Goal: Information Seeking & Learning: Learn about a topic

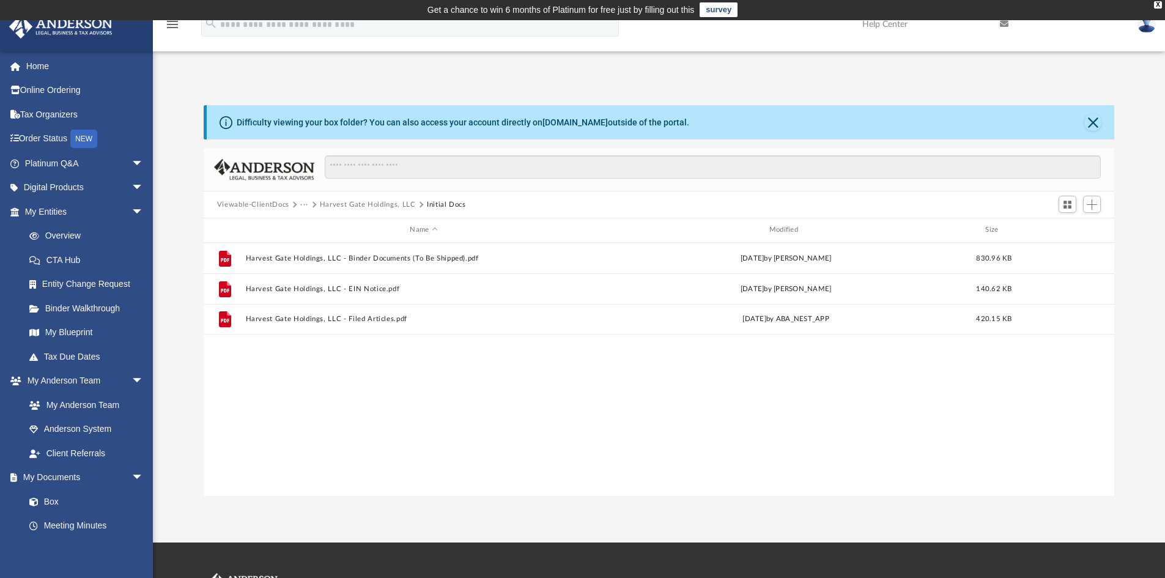
scroll to position [269, 902]
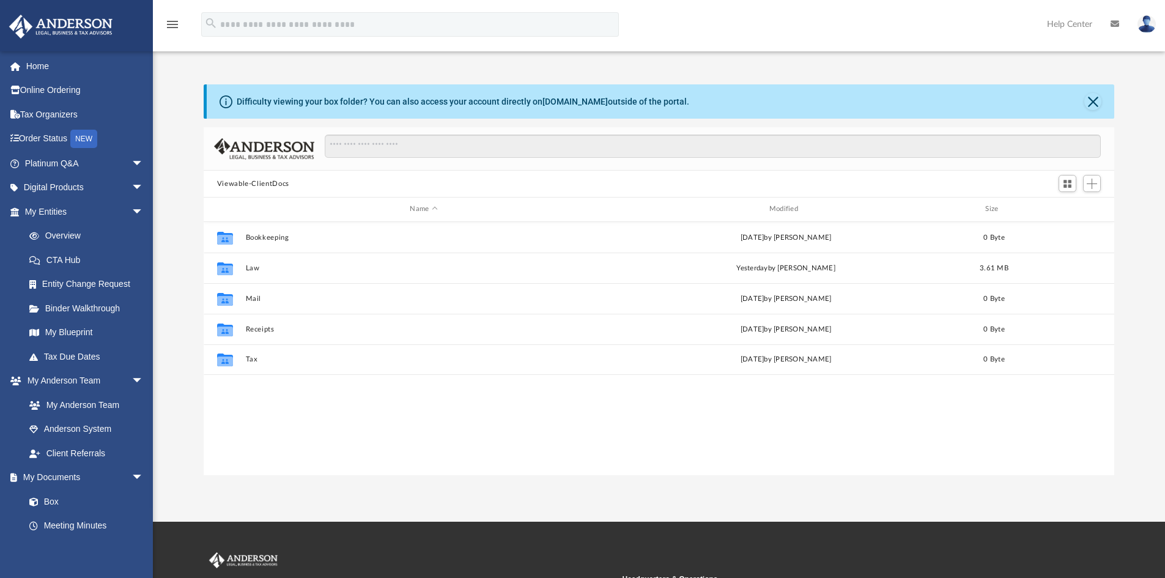
scroll to position [269, 902]
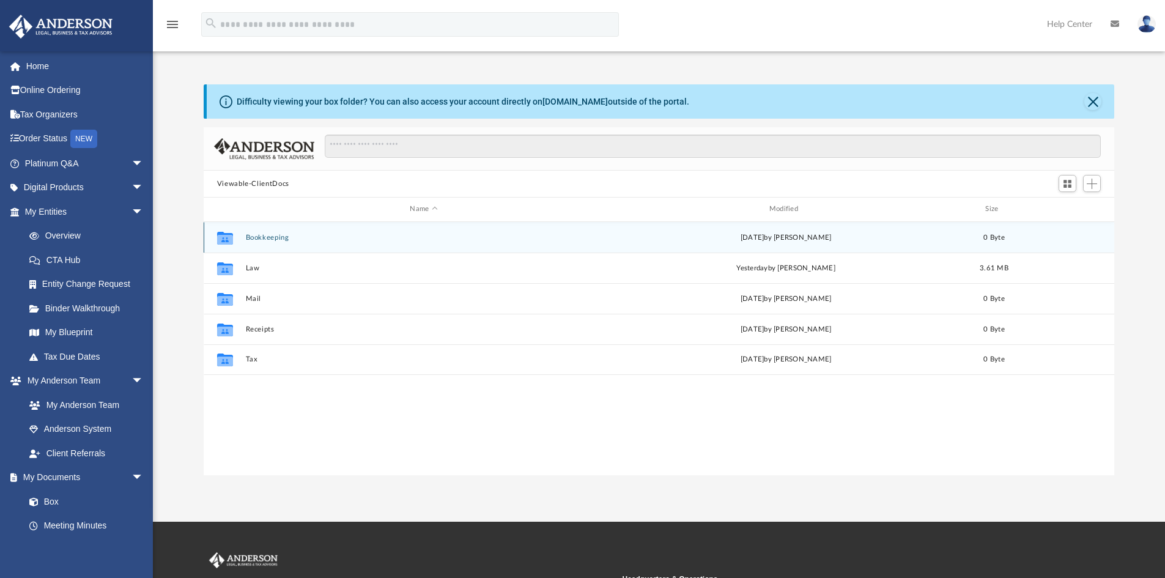
click at [227, 237] on icon "grid" at bounding box center [225, 237] width 16 height 13
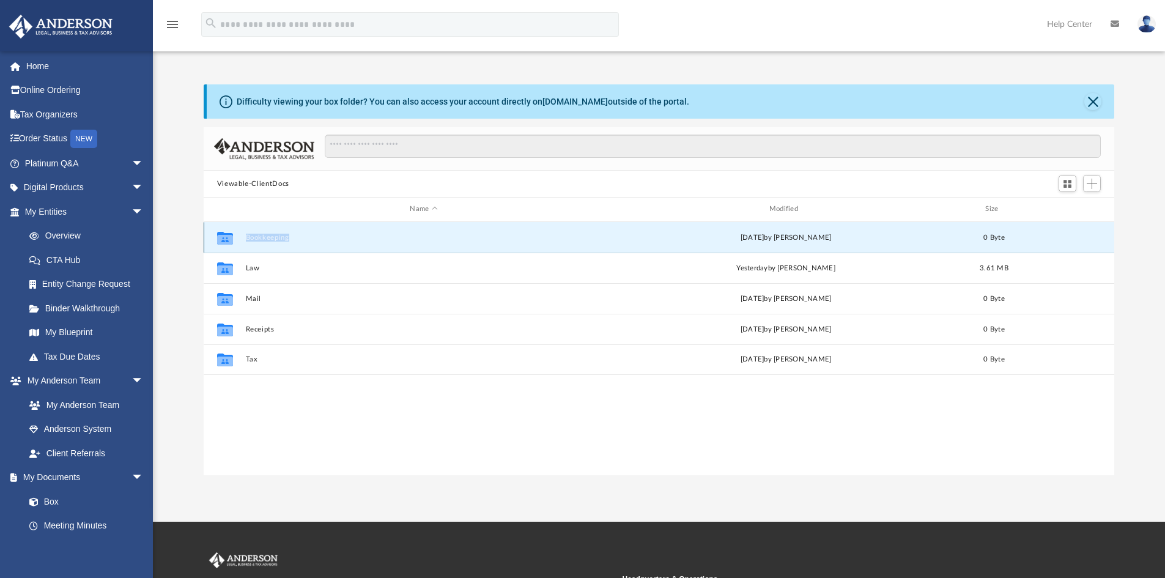
click at [227, 237] on icon "grid" at bounding box center [225, 237] width 16 height 13
click at [224, 241] on icon "grid" at bounding box center [225, 237] width 16 height 13
click at [262, 237] on button "Bookkeeping" at bounding box center [423, 238] width 357 height 8
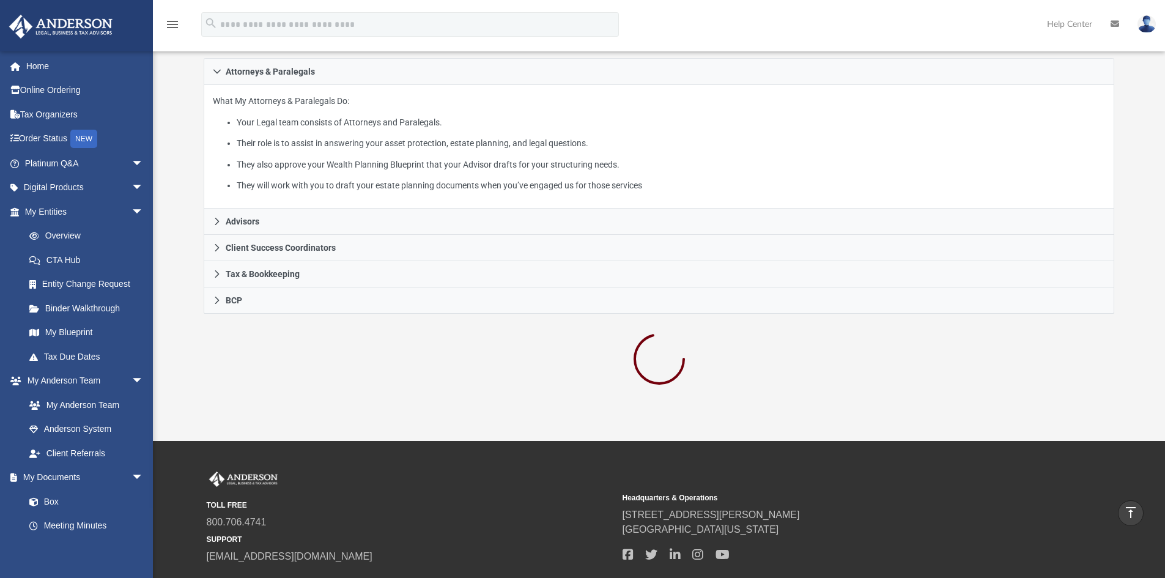
scroll to position [36, 0]
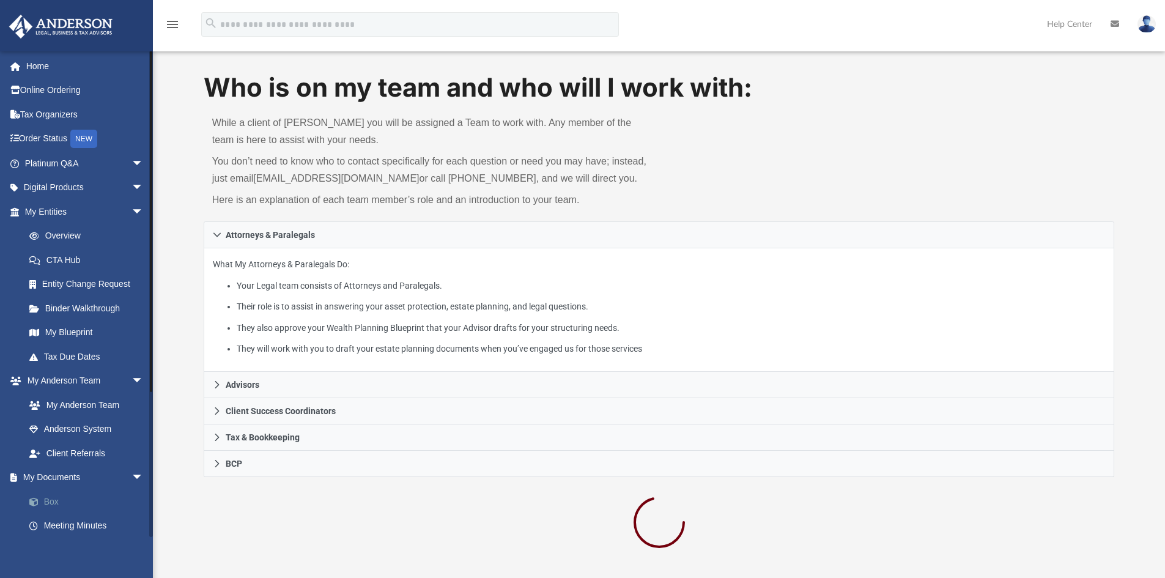
click at [64, 494] on link "Box" at bounding box center [89, 501] width 145 height 24
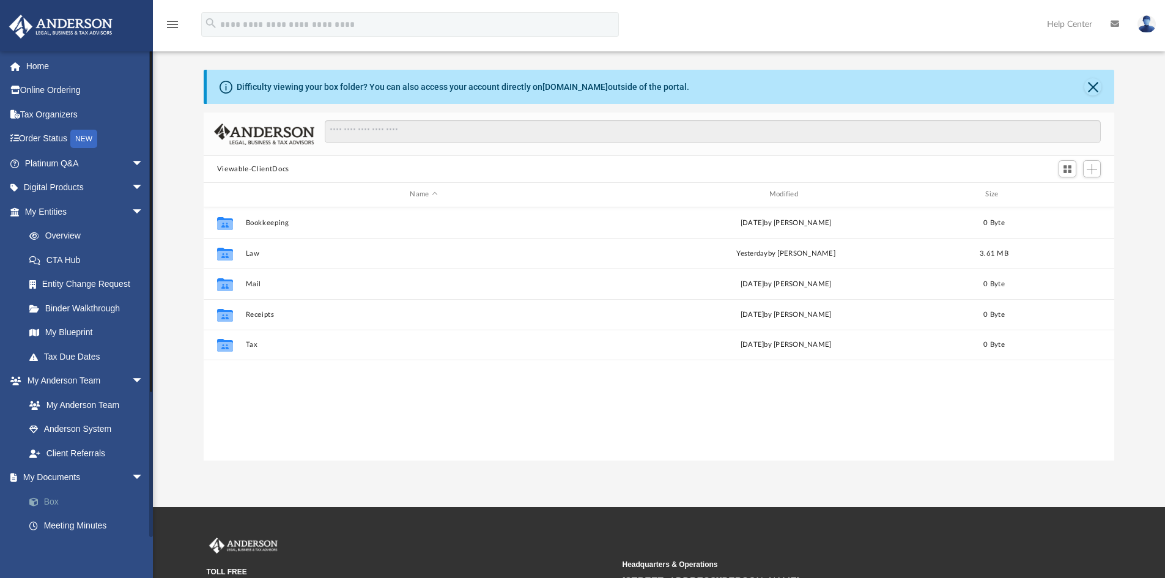
scroll to position [269, 902]
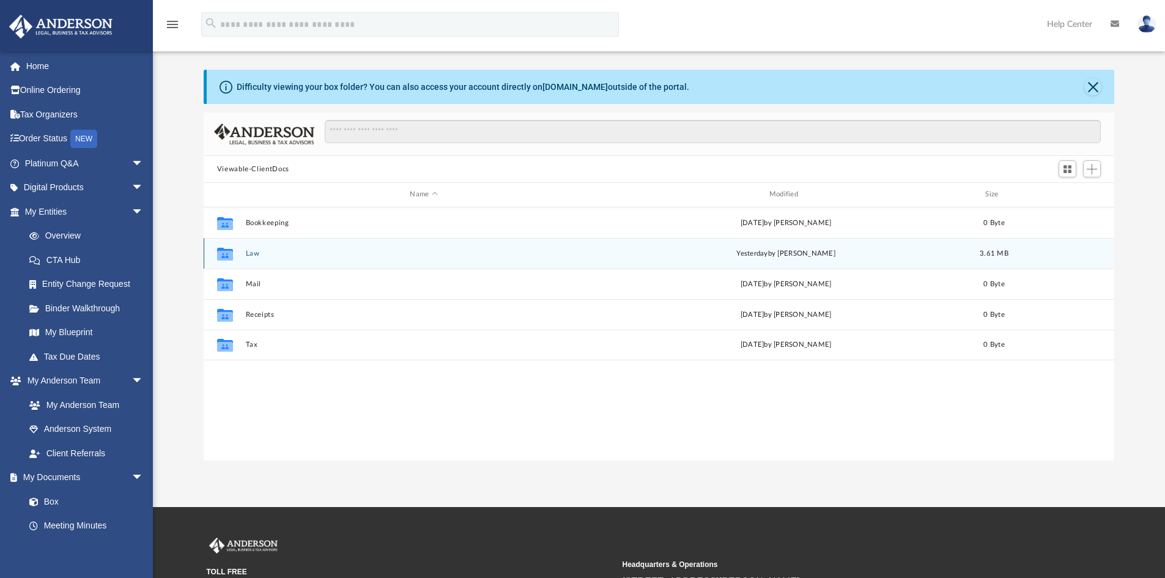
click at [256, 260] on div "Collaborated Folder Law yesterday by Morgan Winkler 3.61 MB" at bounding box center [660, 253] width 912 height 31
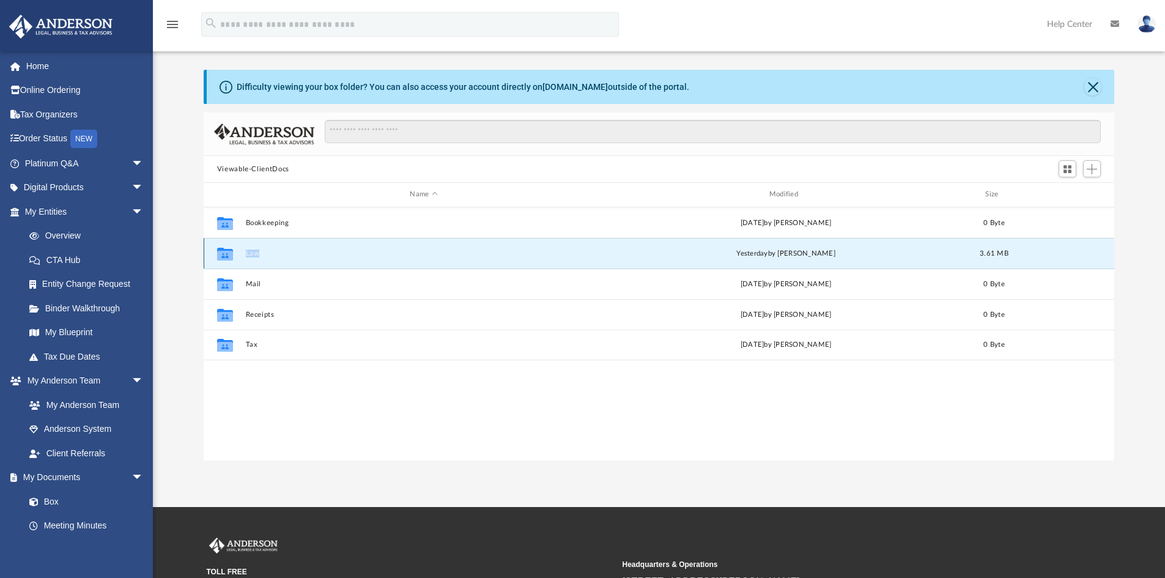
click at [256, 260] on div "Collaborated Folder Law yesterday by Morgan Winkler 3.61 MB" at bounding box center [660, 253] width 912 height 31
click at [250, 254] on button "Law" at bounding box center [423, 254] width 357 height 8
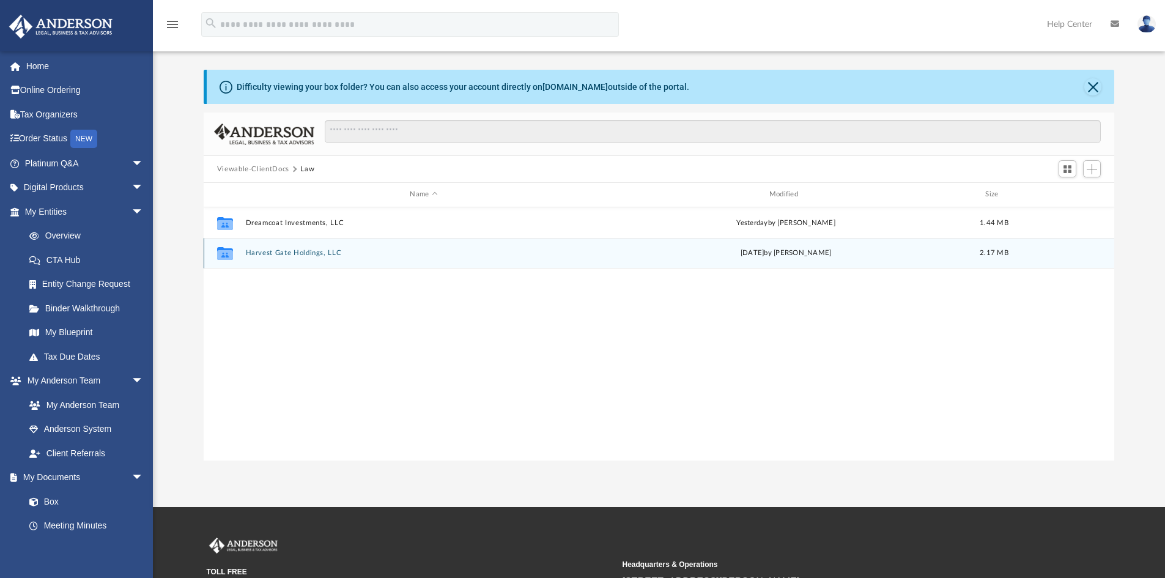
click at [264, 255] on button "Harvest Gate Holdings, LLC" at bounding box center [423, 253] width 357 height 8
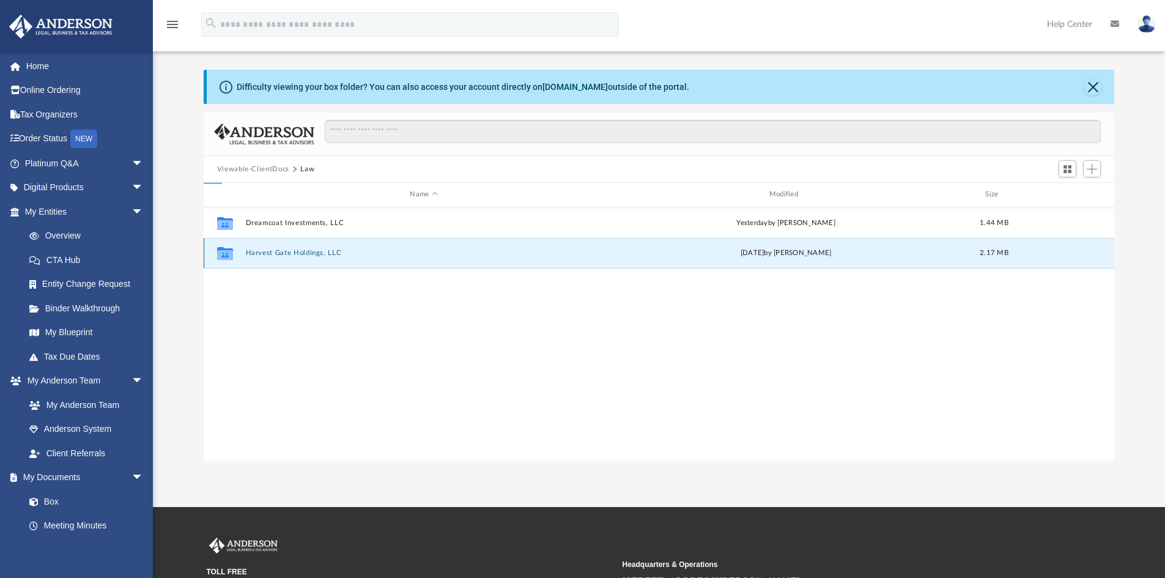
click at [264, 255] on button "Harvest Gate Holdings, LLC" at bounding box center [423, 253] width 357 height 8
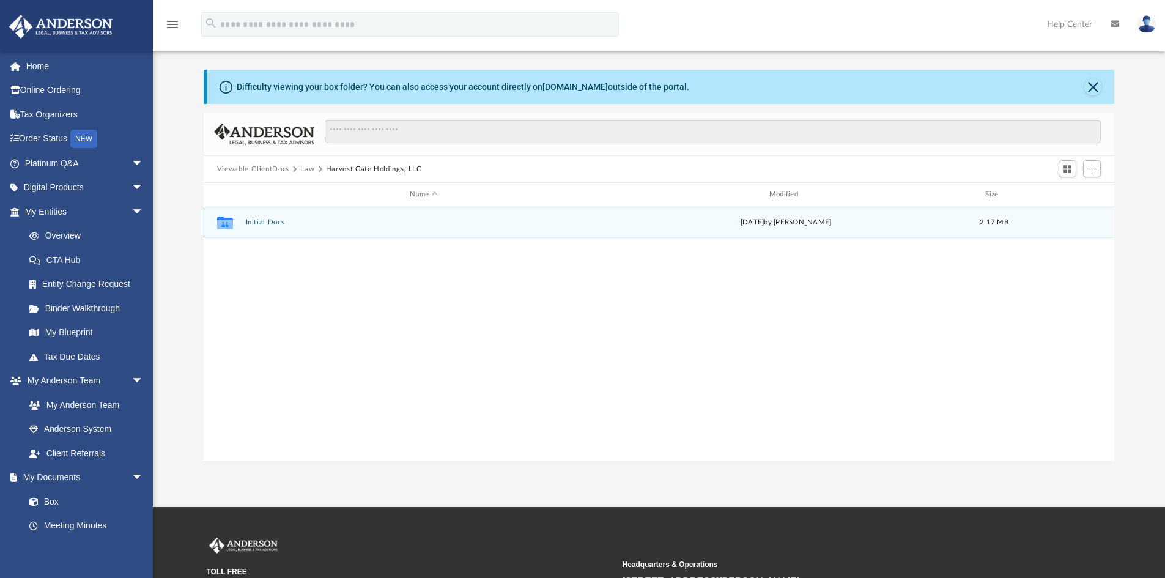
click at [269, 228] on div "Collaborated Folder Initial Docs Wed Aug 20 2025 by Crayton Olivieri 2.17 MB" at bounding box center [660, 222] width 912 height 31
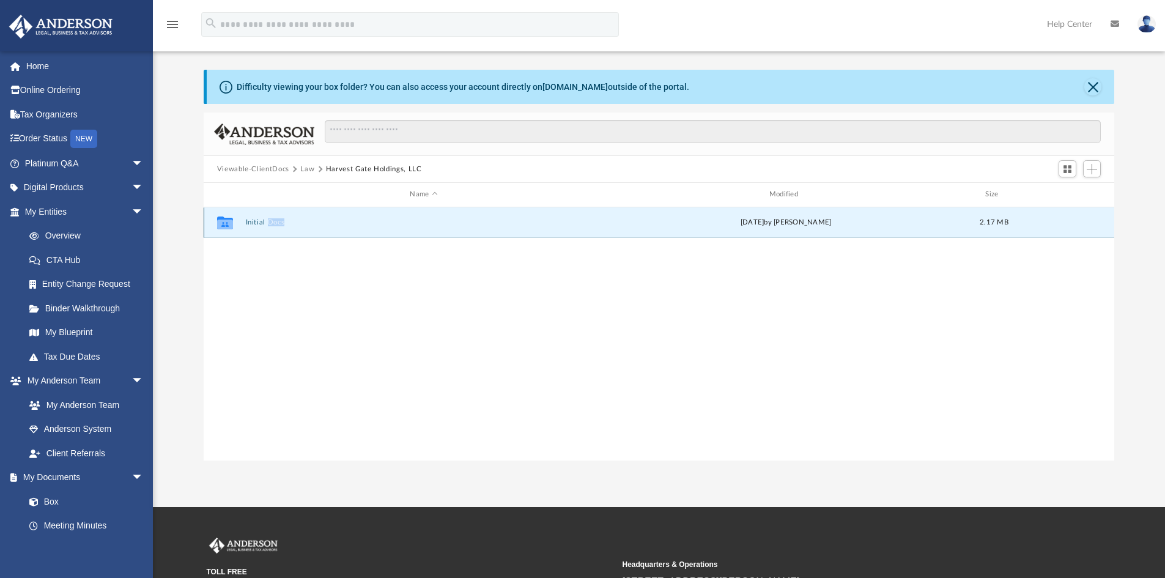
click at [269, 228] on div "Collaborated Folder Initial Docs Wed Aug 20 2025 by Crayton Olivieri 2.17 MB" at bounding box center [660, 222] width 912 height 31
click at [256, 220] on button "Initial Docs" at bounding box center [423, 222] width 357 height 8
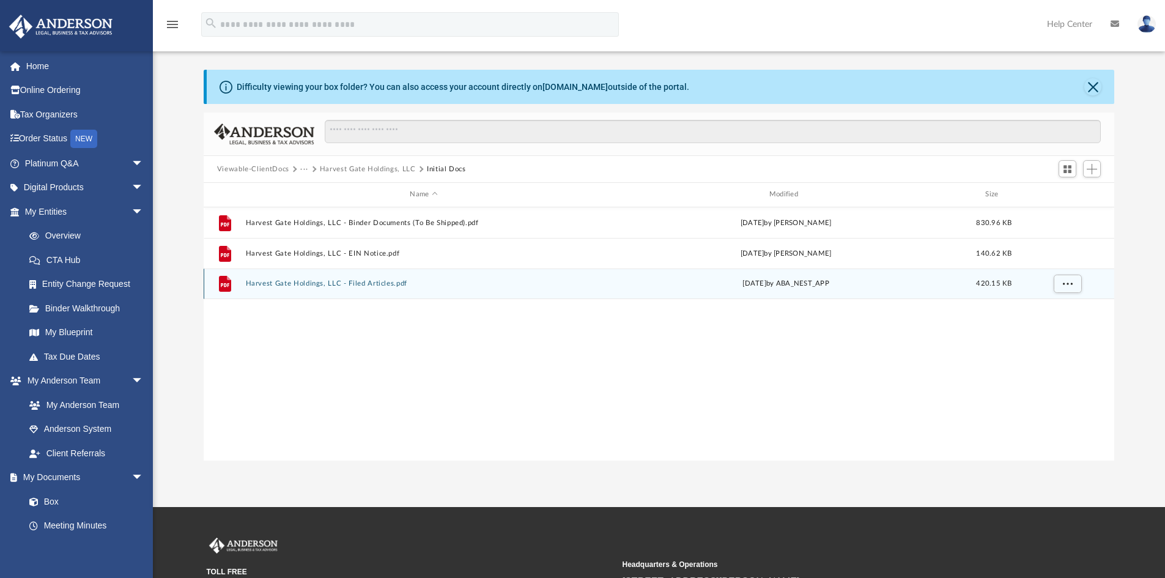
click at [298, 280] on button "Harvest Gate Holdings, LLC - Filed Articles.pdf" at bounding box center [423, 284] width 357 height 8
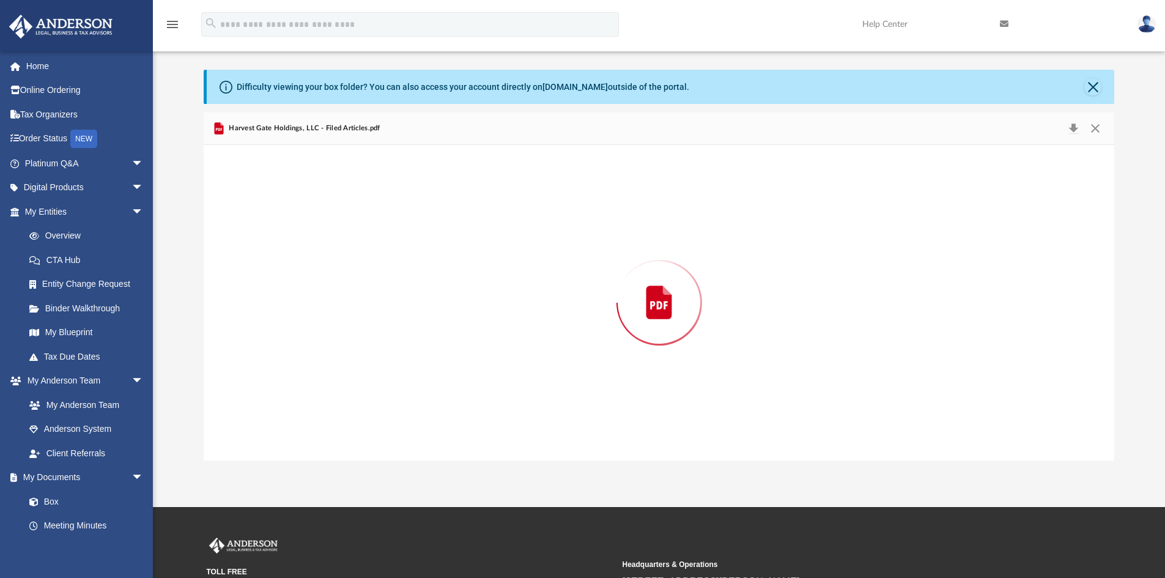
click at [298, 280] on div "Preview" at bounding box center [660, 303] width 912 height 316
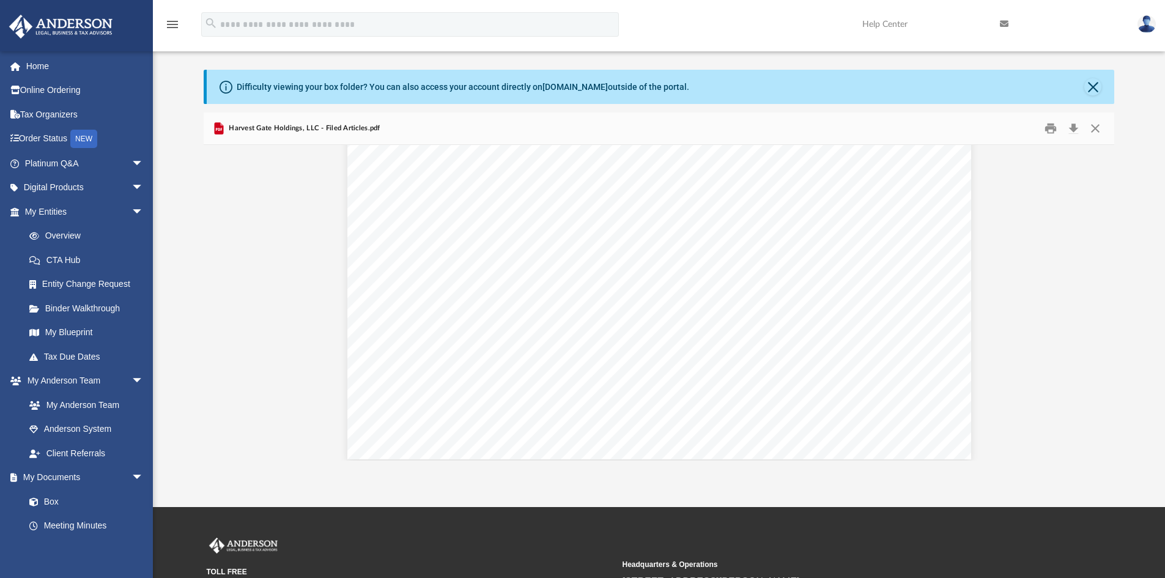
scroll to position [2988, 0]
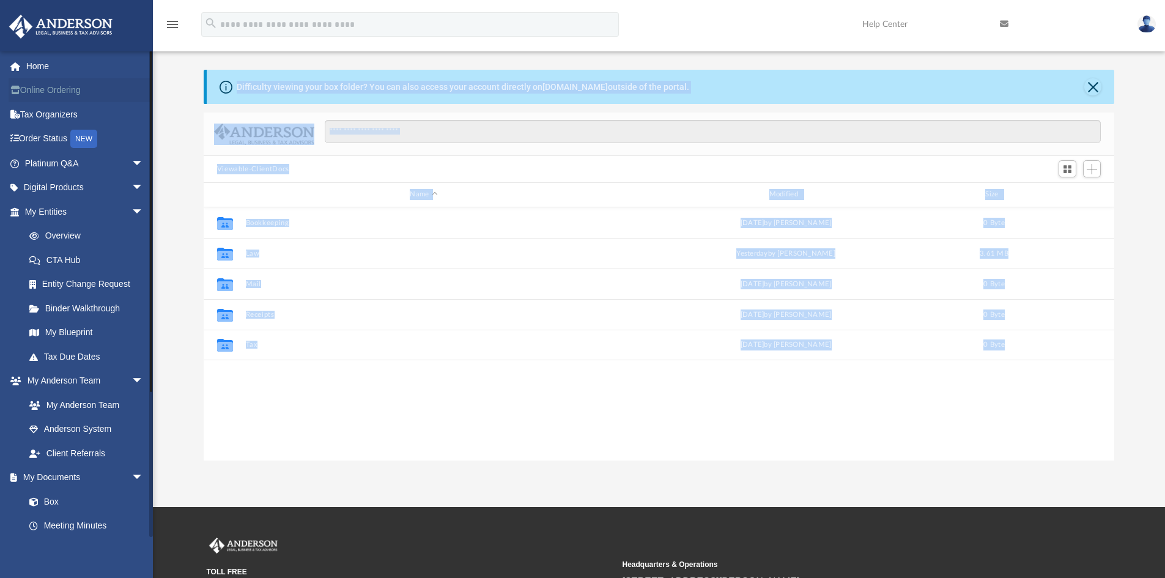
scroll to position [269, 902]
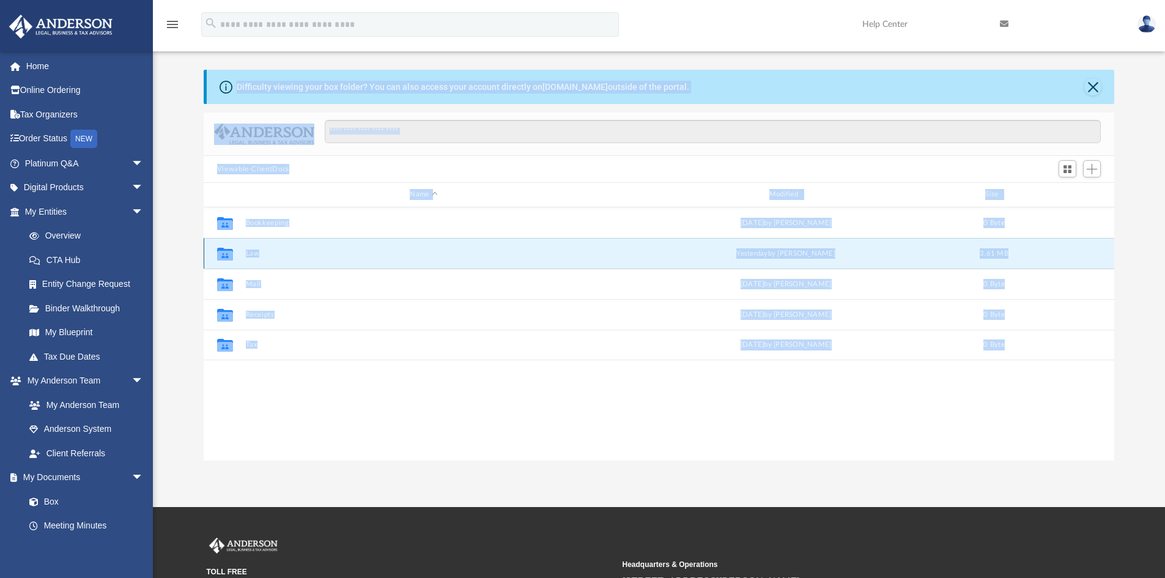
click at [253, 255] on button "Law" at bounding box center [423, 254] width 357 height 8
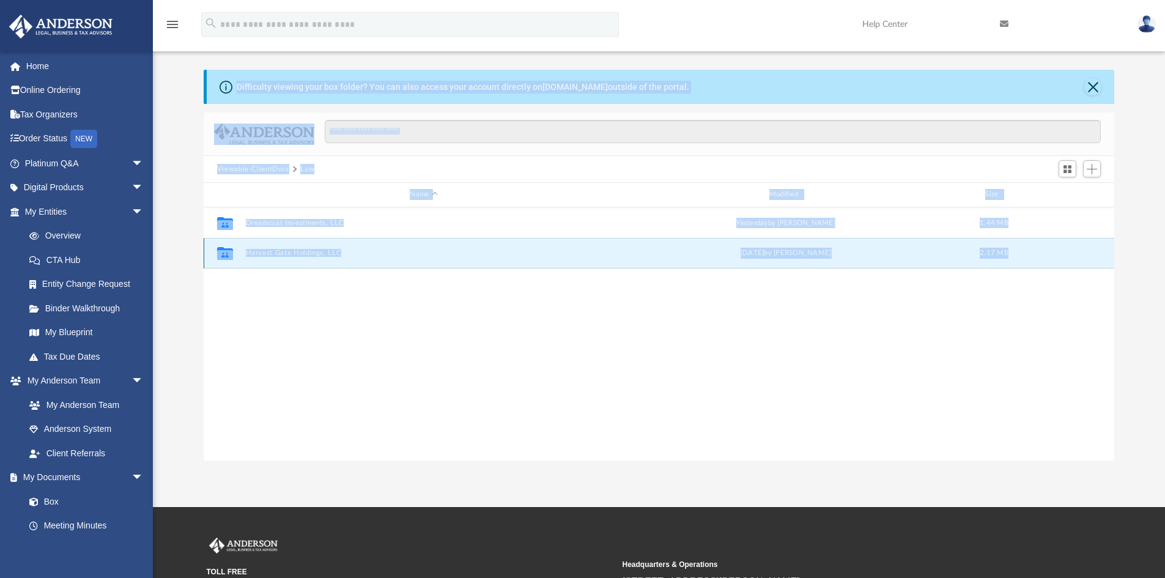
click at [264, 254] on button "Harvest Gate Holdings, LLC" at bounding box center [423, 253] width 357 height 8
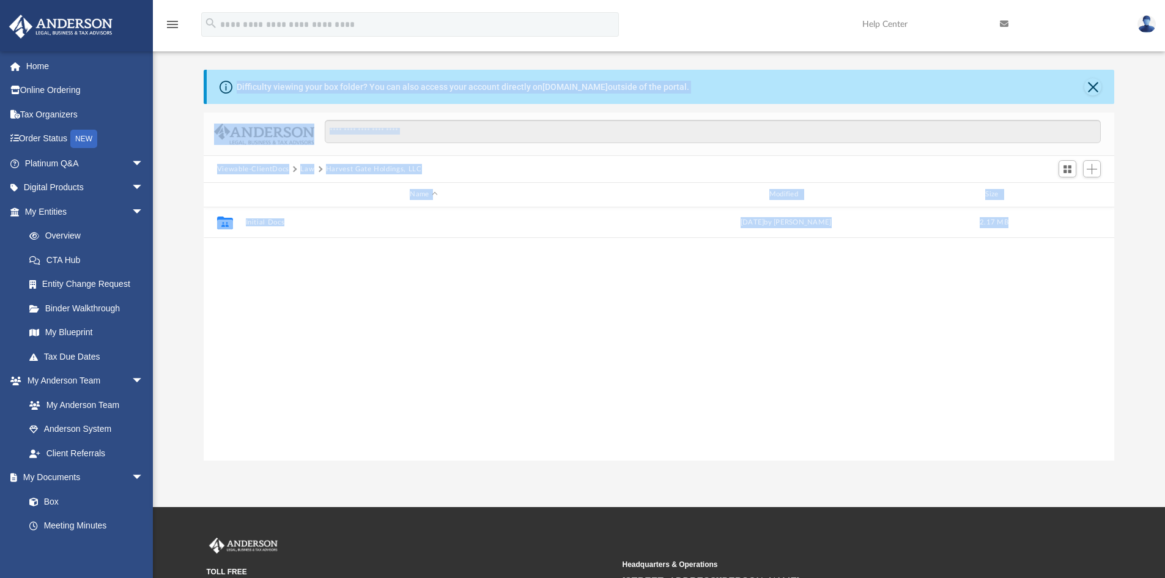
click at [314, 287] on div "Collaborated Folder Initial Docs Wed Aug 20 2025 by Crayton Olivieri 2.17 MB" at bounding box center [660, 333] width 912 height 253
click at [271, 228] on div "Collaborated Folder Initial Docs Wed Aug 20 2025 by Crayton Olivieri 2.17 MB" at bounding box center [660, 222] width 912 height 31
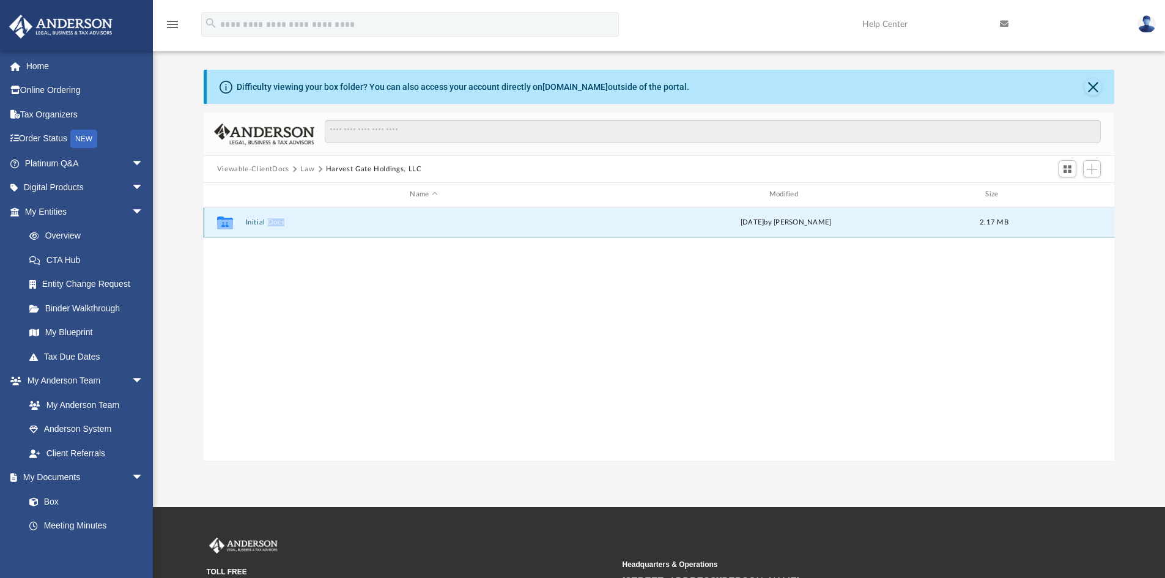
click at [271, 227] on div "Collaborated Folder Initial Docs Wed Aug 20 2025 by Crayton Olivieri 2.17 MB" at bounding box center [660, 222] width 912 height 31
click at [306, 297] on div "Collaborated Folder Initial Docs Wed Aug 20 2025 by Crayton Olivieri 2.17 MB" at bounding box center [660, 333] width 912 height 253
click at [269, 220] on button "Initial Docs" at bounding box center [423, 222] width 357 height 8
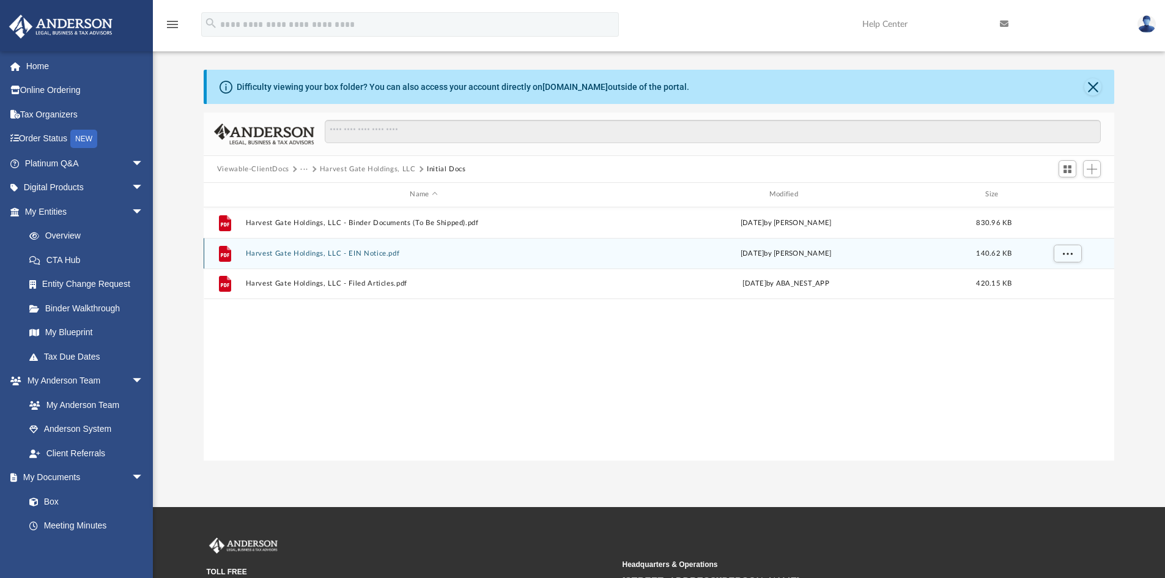
click at [350, 258] on button "Harvest Gate Holdings, LLC - EIN Notice.pdf" at bounding box center [423, 254] width 357 height 8
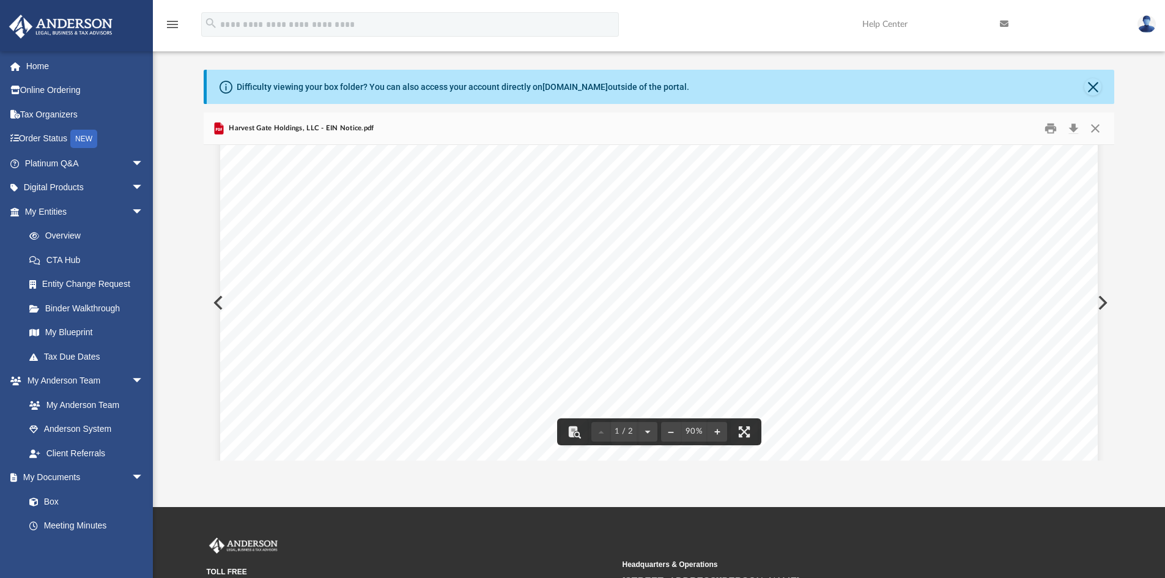
scroll to position [245, 0]
click at [221, 304] on div "An o ﬀ icial website of the United States Government Here's how you know Help E…" at bounding box center [659, 529] width 878 height 1241
click at [220, 300] on div "An o ﬀ icial website of the United States Government Here's how you know Help E…" at bounding box center [659, 529] width 878 height 1241
click at [1093, 83] on button "Close" at bounding box center [1093, 86] width 17 height 17
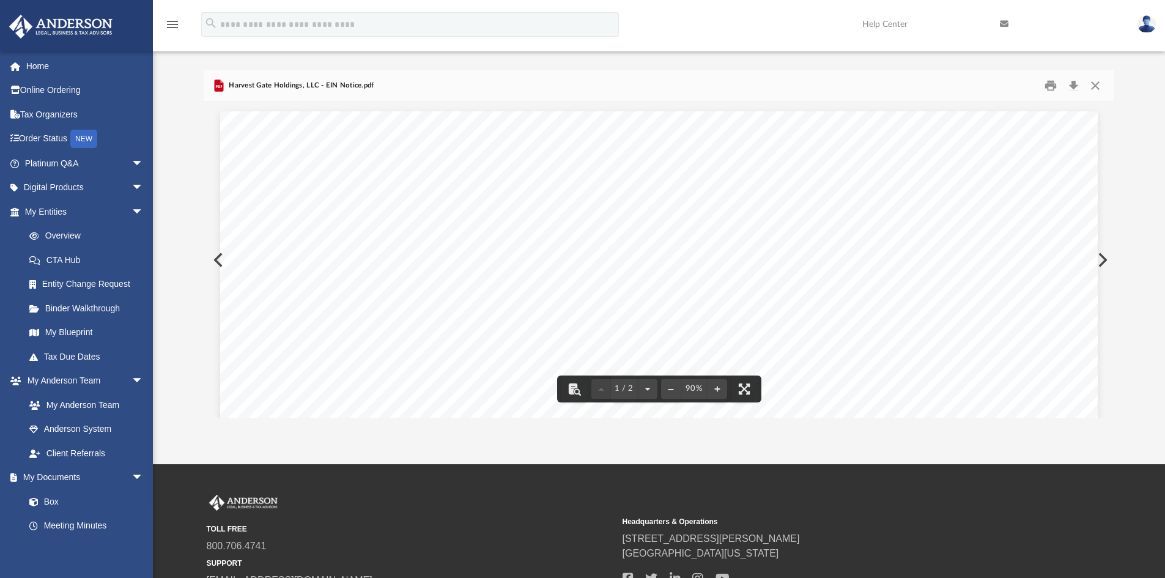
click at [1097, 259] on button "Preview" at bounding box center [1101, 260] width 27 height 34
click at [215, 254] on button "Preview" at bounding box center [217, 260] width 27 height 34
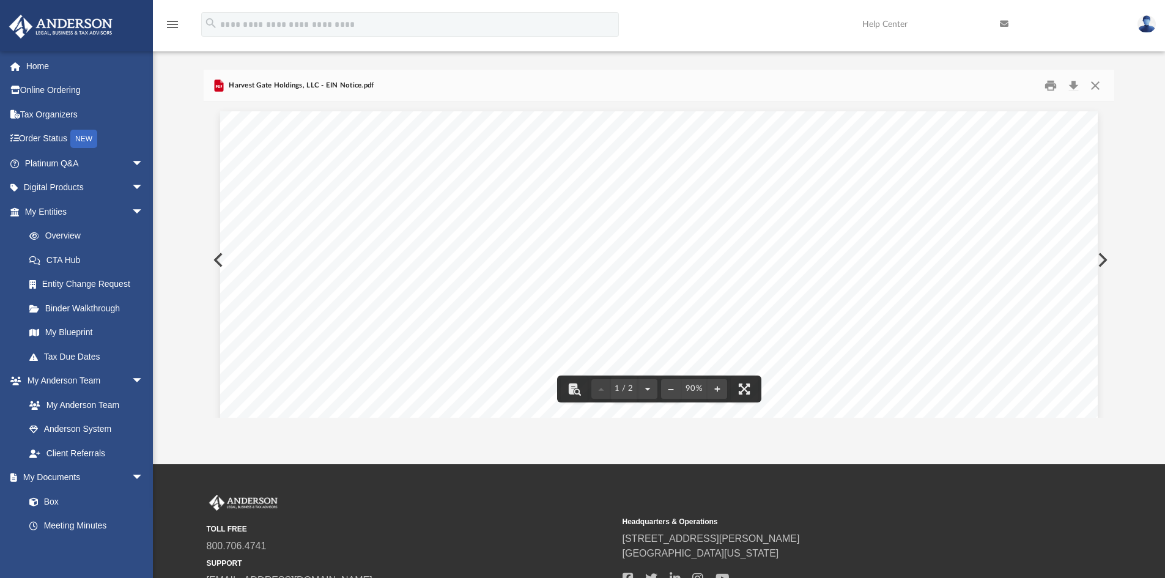
click at [215, 259] on button "Preview" at bounding box center [217, 260] width 27 height 34
click at [55, 499] on link "Box" at bounding box center [89, 501] width 145 height 24
click at [62, 502] on link "Box" at bounding box center [89, 501] width 145 height 24
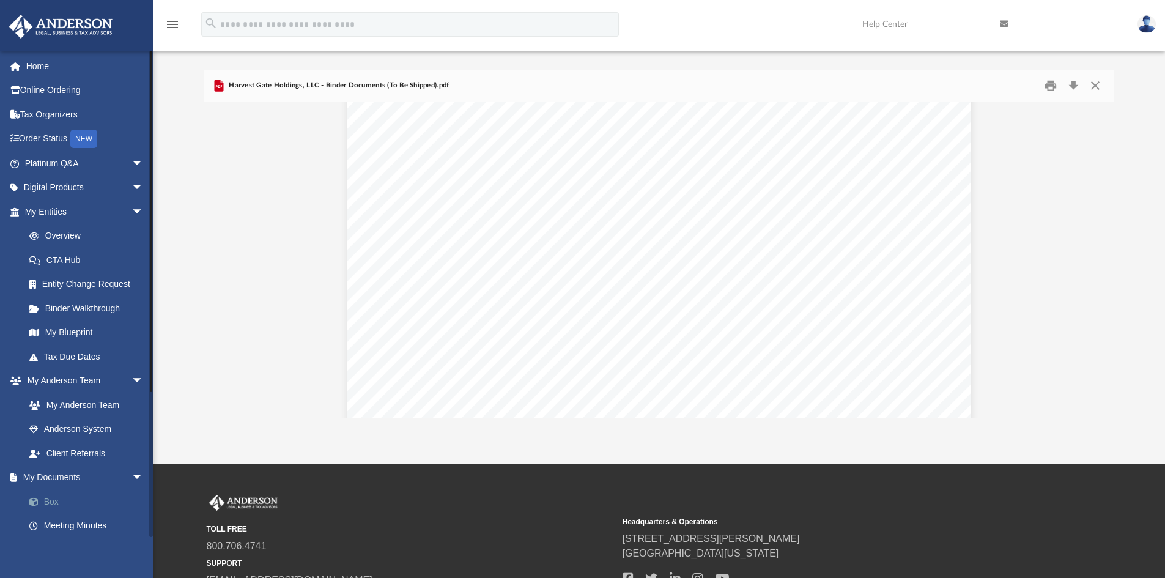
click at [51, 500] on link "Box" at bounding box center [89, 501] width 145 height 24
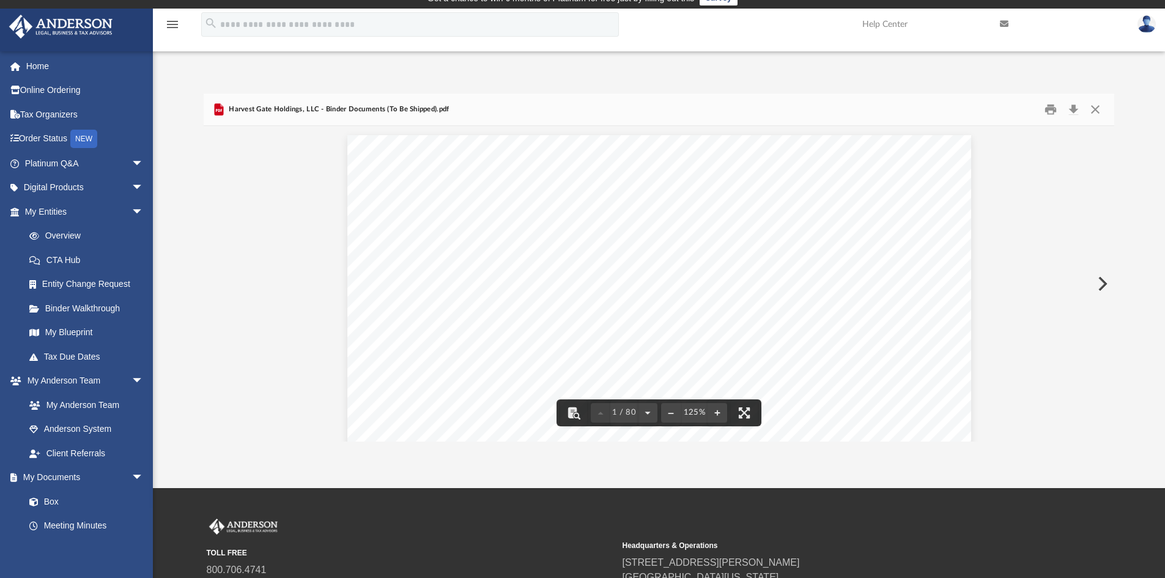
scroll to position [0, 0]
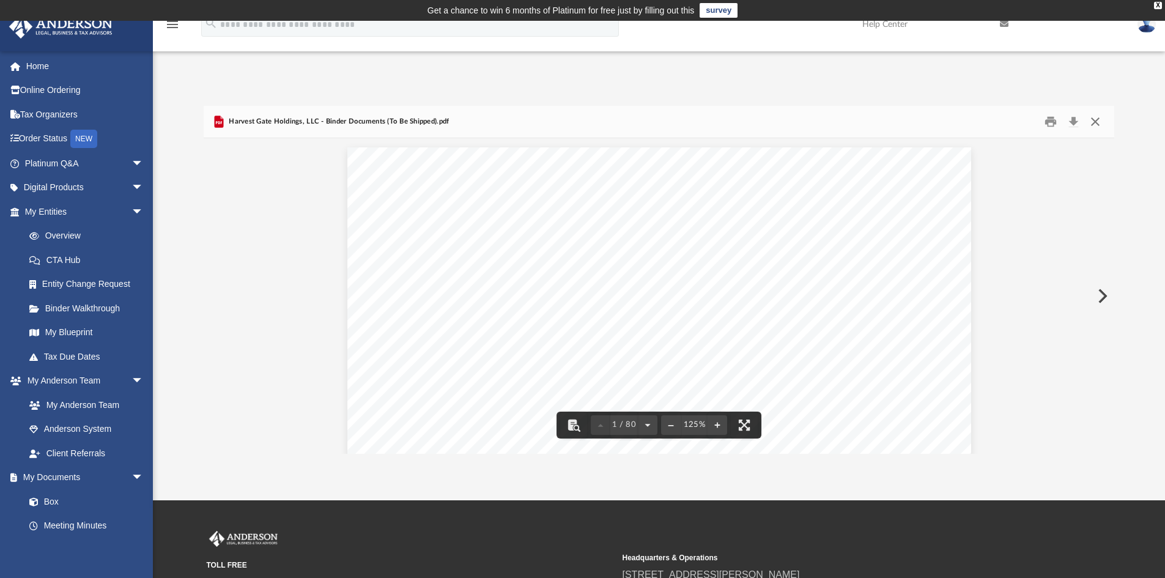
click at [1095, 120] on button "Close" at bounding box center [1096, 122] width 22 height 19
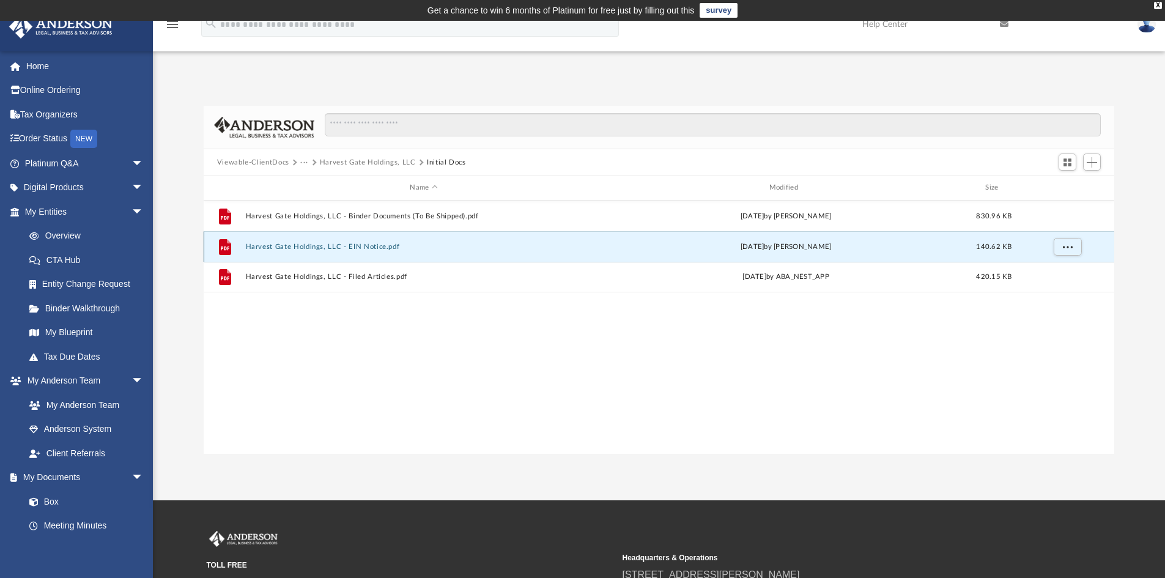
click at [345, 248] on button "Harvest Gate Holdings, LLC - EIN Notice.pdf" at bounding box center [423, 247] width 357 height 8
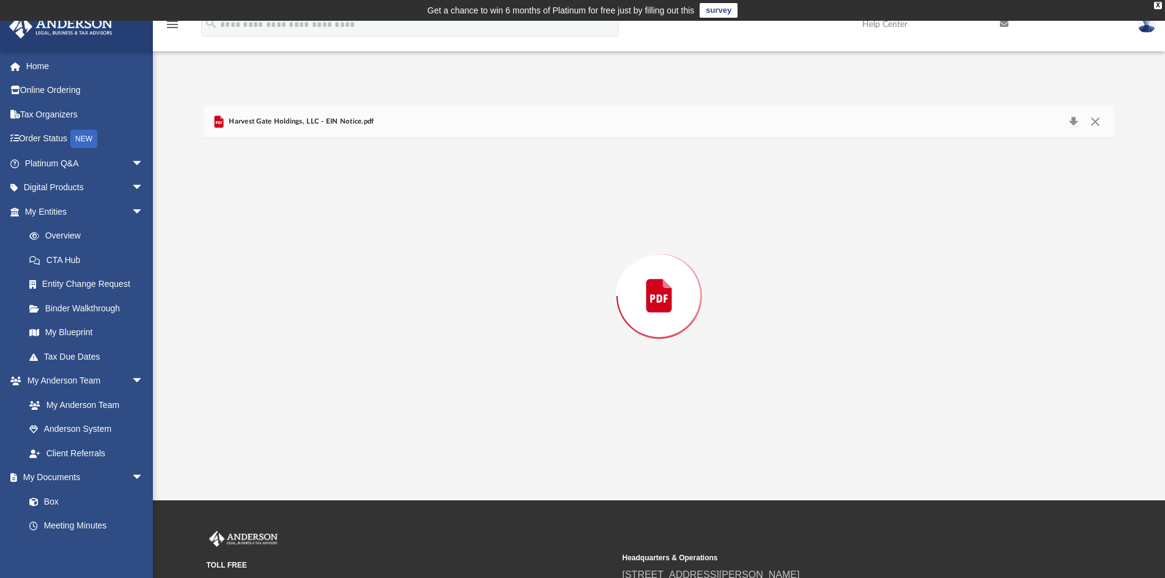
click at [345, 248] on div "Preview" at bounding box center [660, 296] width 912 height 316
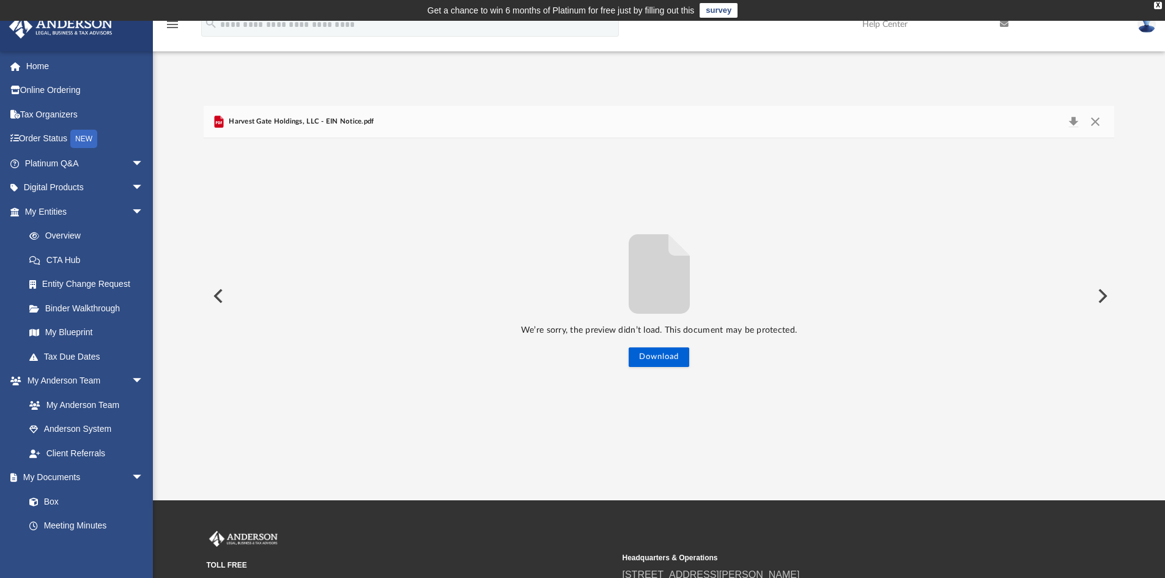
click at [214, 292] on button "Preview" at bounding box center [217, 296] width 27 height 34
click at [58, 496] on link "Box" at bounding box center [89, 501] width 145 height 24
click at [1096, 124] on button "Close" at bounding box center [1096, 121] width 22 height 17
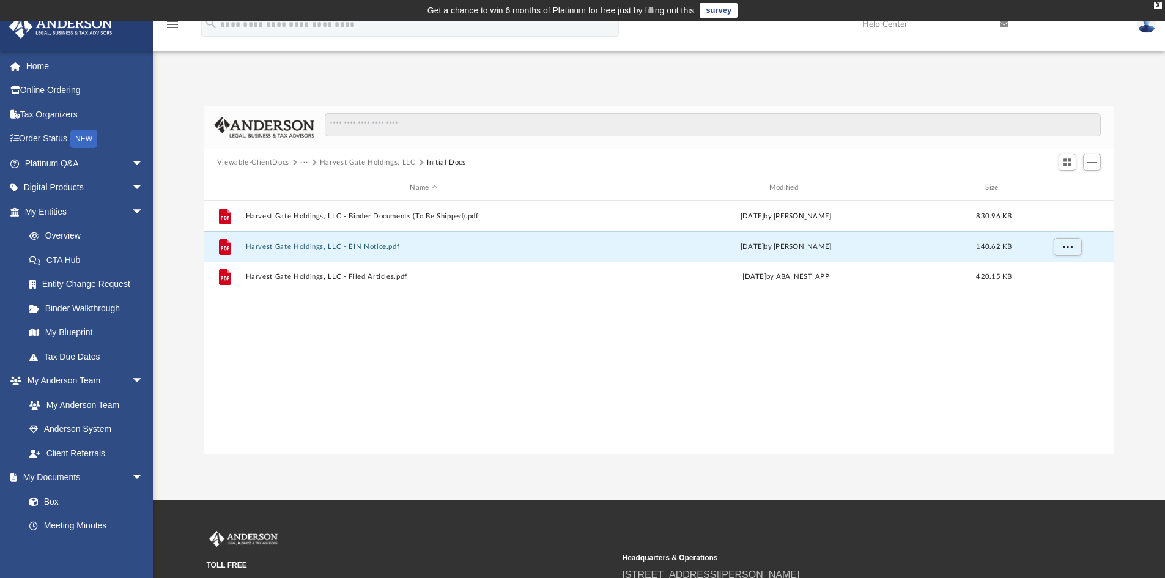
click at [274, 165] on button "Viewable-ClientDocs" at bounding box center [253, 162] width 72 height 11
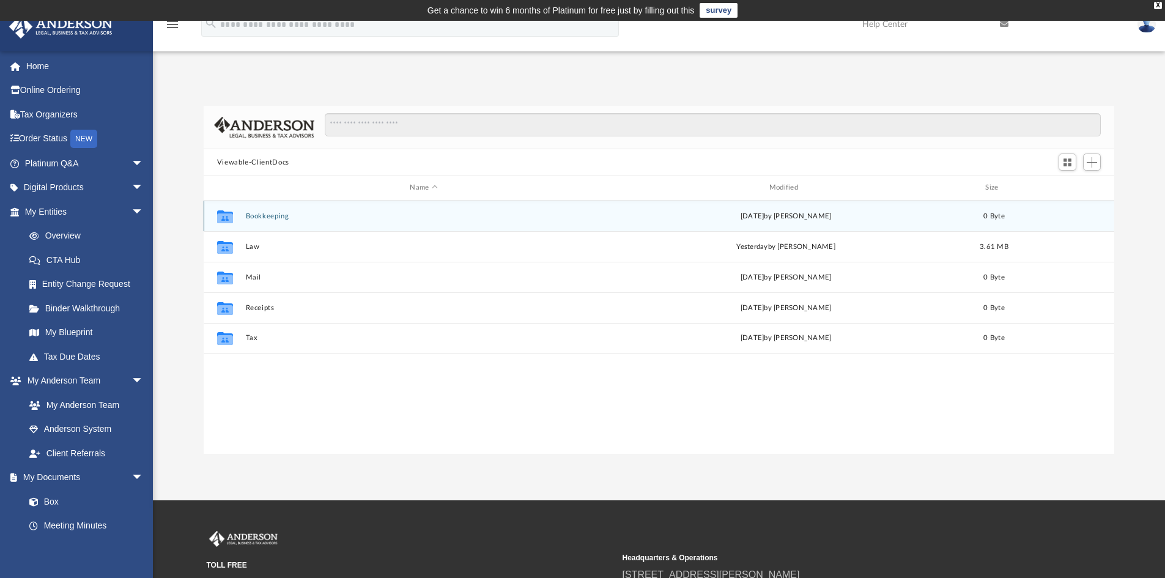
click at [262, 220] on button "Bookkeeping" at bounding box center [423, 216] width 357 height 8
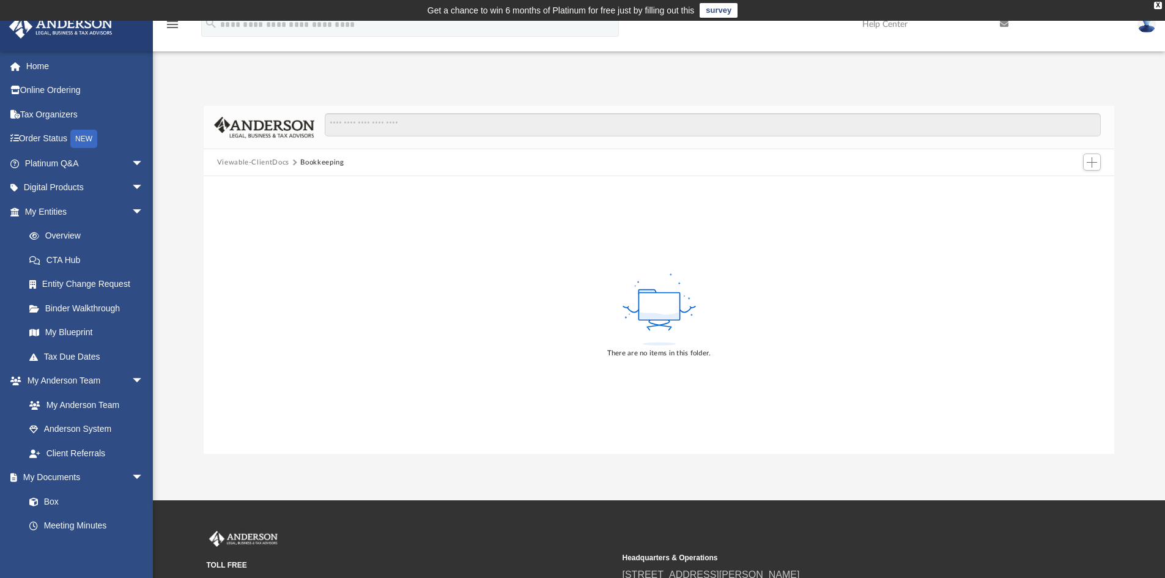
click at [264, 162] on button "Viewable-ClientDocs" at bounding box center [253, 162] width 72 height 11
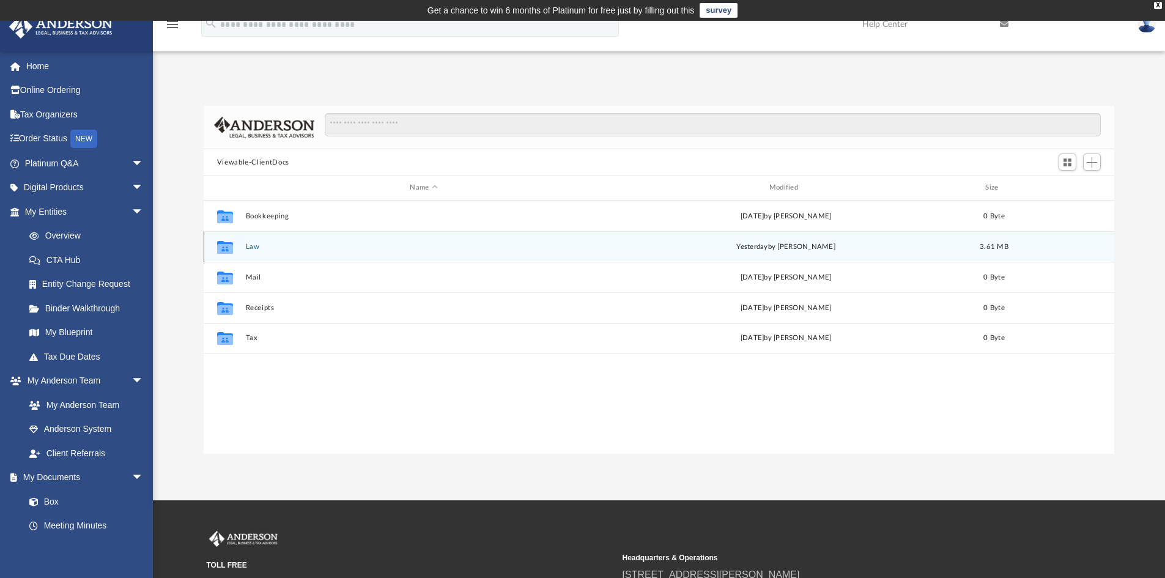
scroll to position [269, 902]
click at [251, 246] on button "Law" at bounding box center [423, 247] width 357 height 8
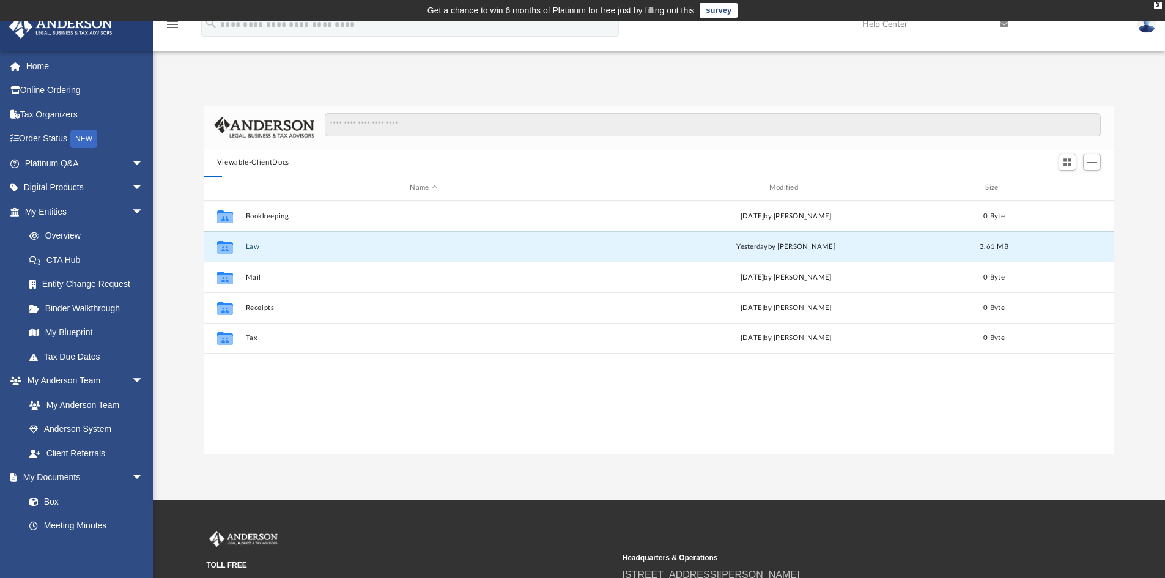
click at [251, 246] on button "Law" at bounding box center [423, 247] width 357 height 8
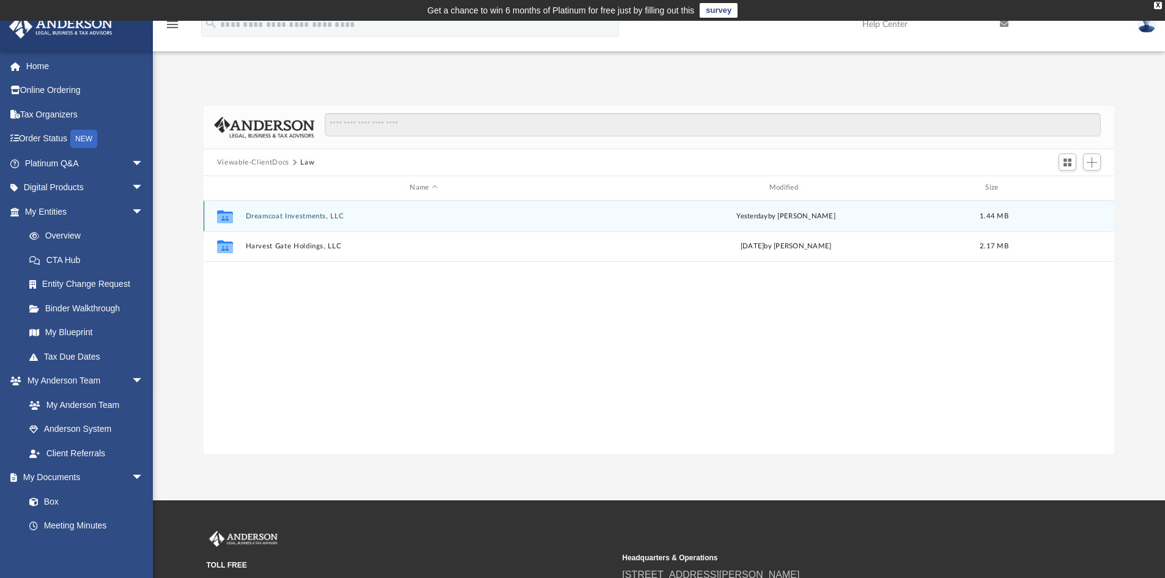
click at [289, 214] on button "Dreamcoat Investments, LLC" at bounding box center [423, 216] width 357 height 8
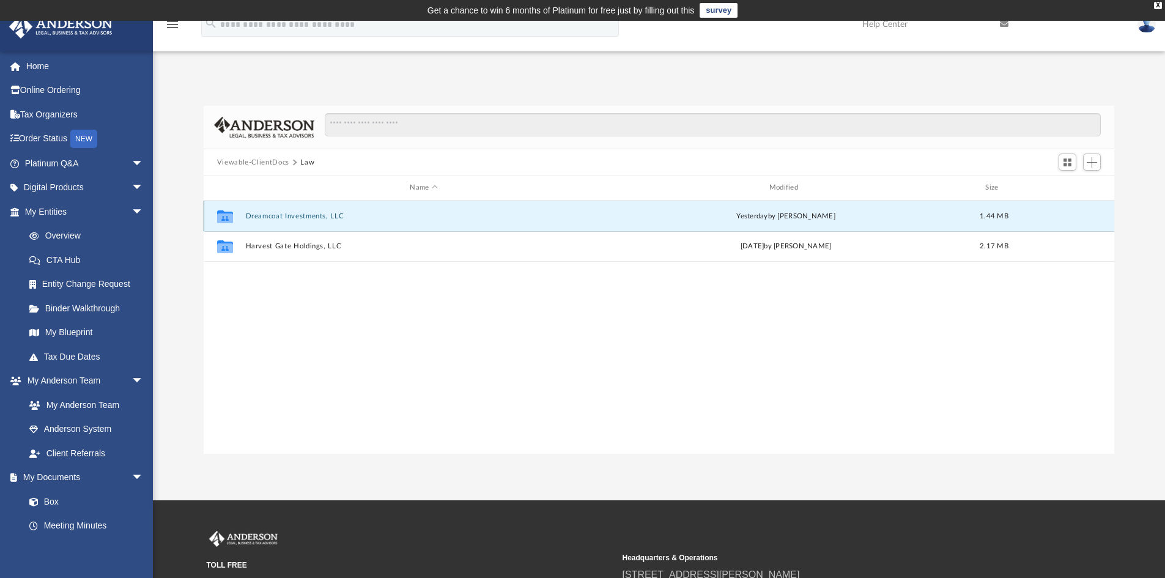
click at [289, 214] on button "Dreamcoat Investments, LLC" at bounding box center [423, 216] width 357 height 8
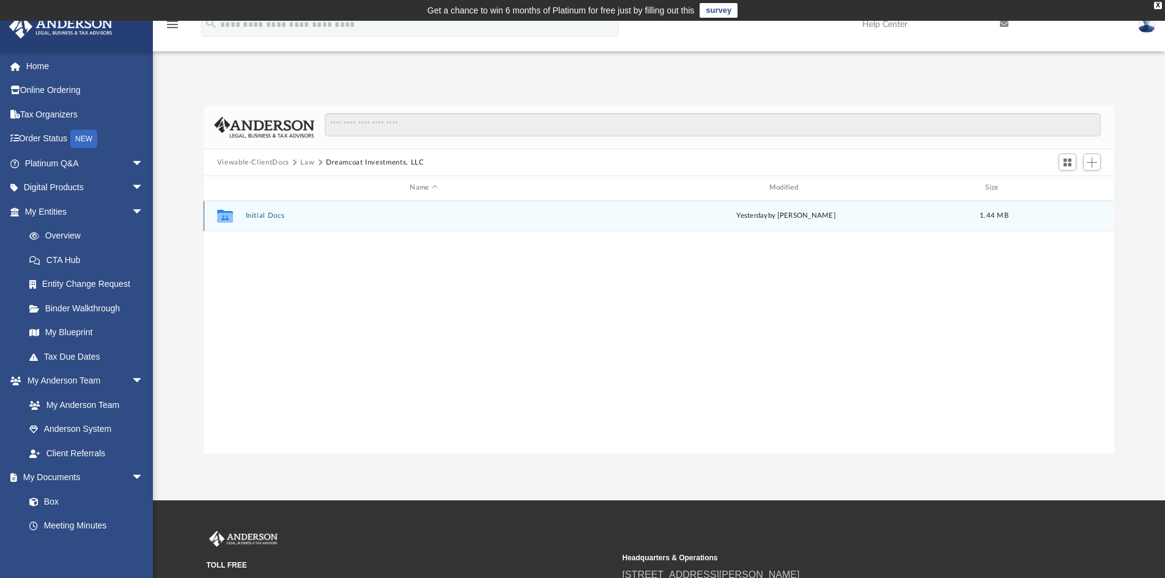
click at [280, 220] on div "Collaborated Folder Initial Docs yesterday by Morgan Winkler 1.44 MB" at bounding box center [660, 216] width 912 height 31
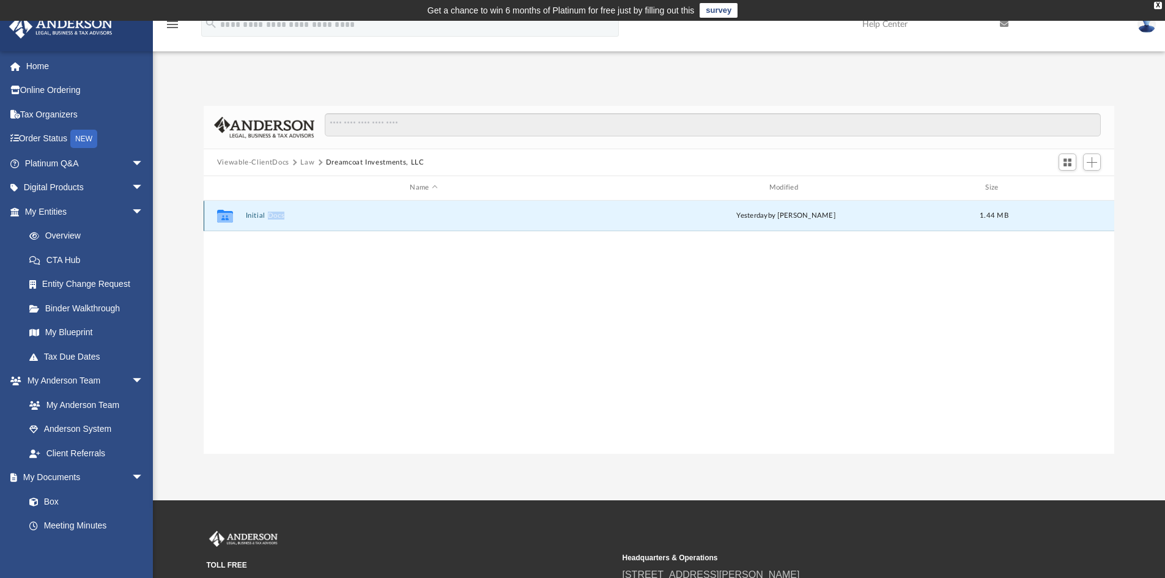
click at [264, 212] on button "Initial Docs" at bounding box center [423, 216] width 357 height 8
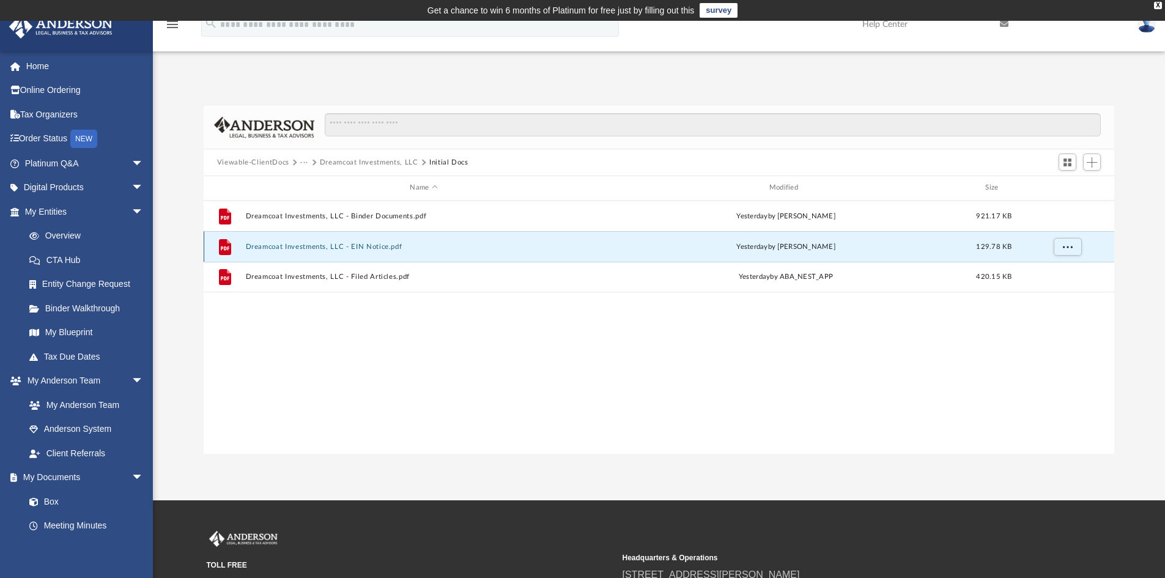
click at [318, 246] on button "Dreamcoat Investments, LLC - EIN Notice.pdf" at bounding box center [423, 247] width 357 height 8
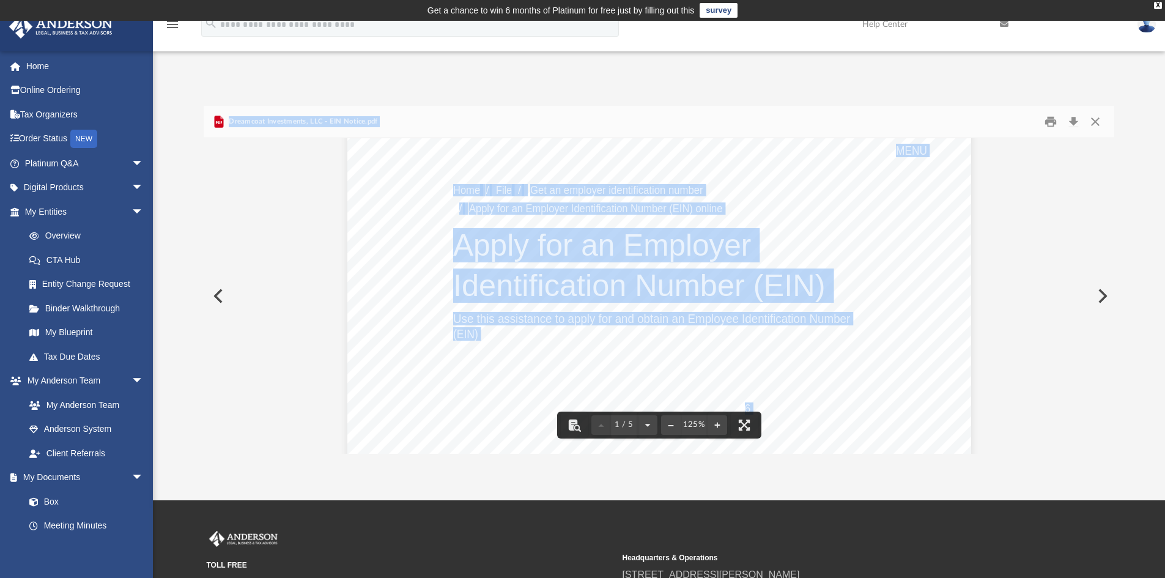
scroll to position [0, 0]
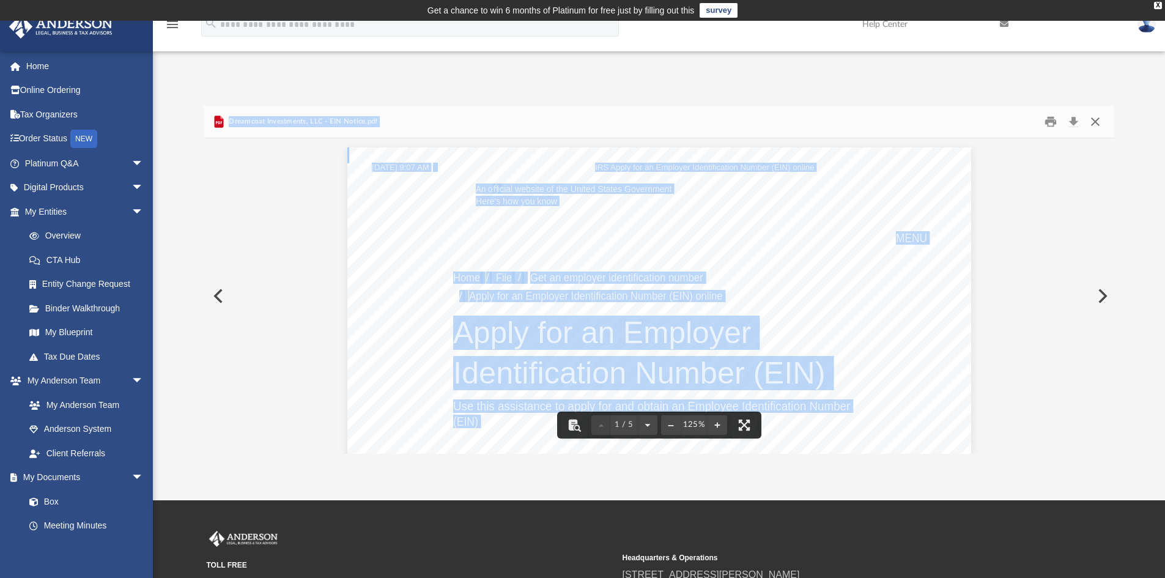
click at [1097, 119] on button "Close" at bounding box center [1096, 122] width 22 height 19
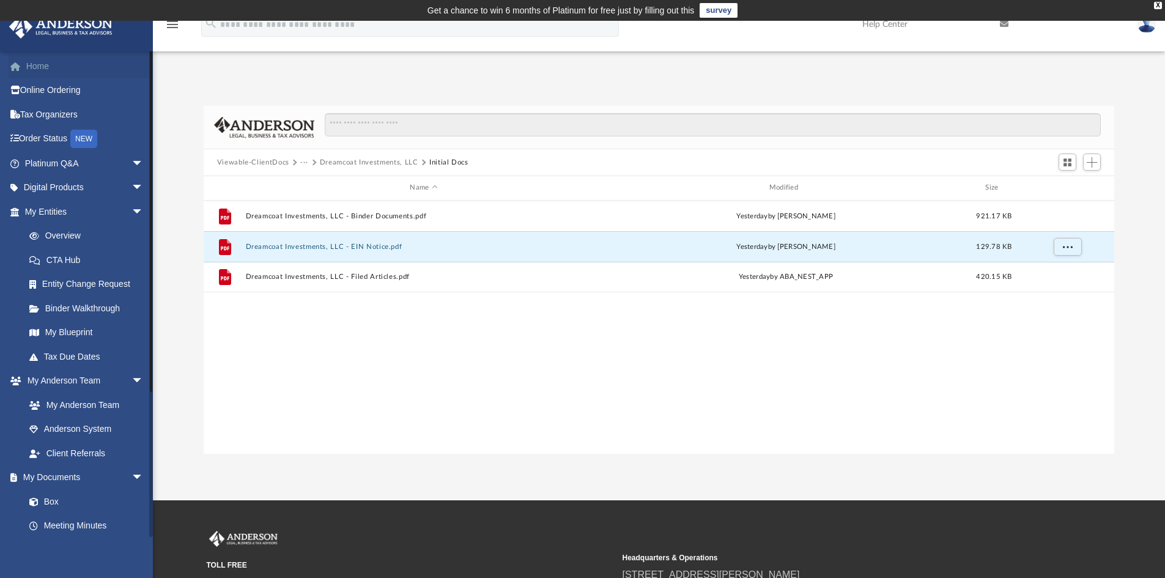
click at [45, 66] on link "Home" at bounding box center [86, 66] width 154 height 24
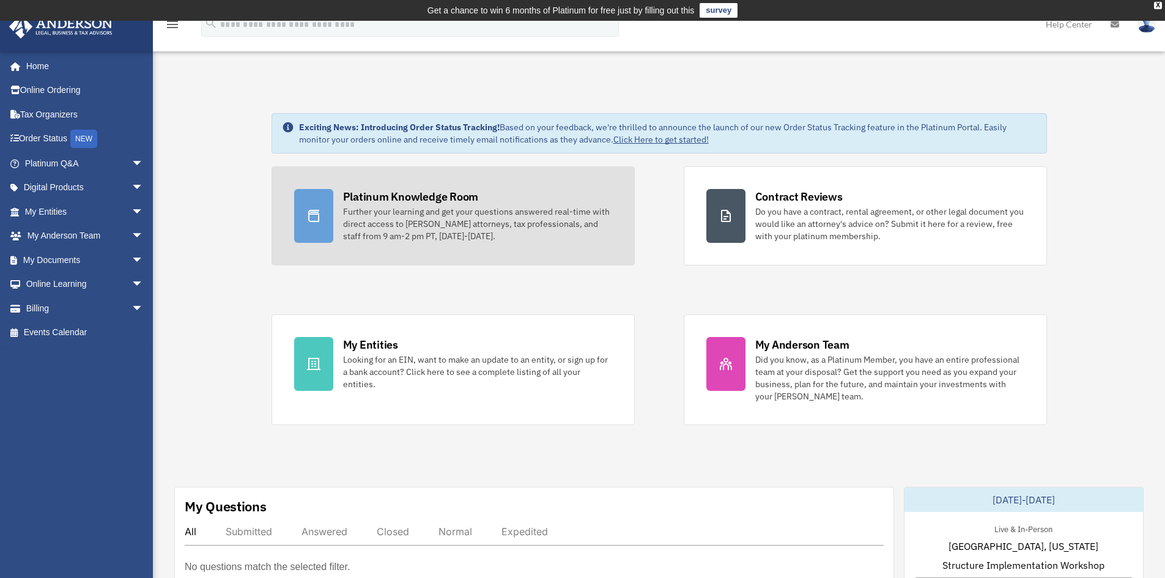
click at [358, 195] on div "Platinum Knowledge Room" at bounding box center [411, 196] width 136 height 15
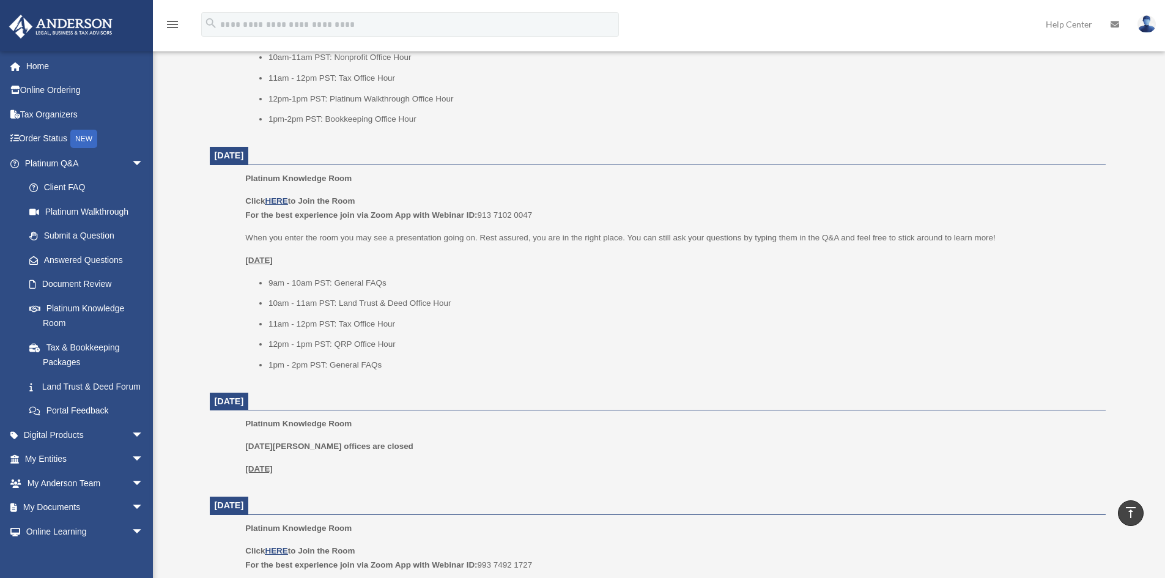
scroll to position [694, 0]
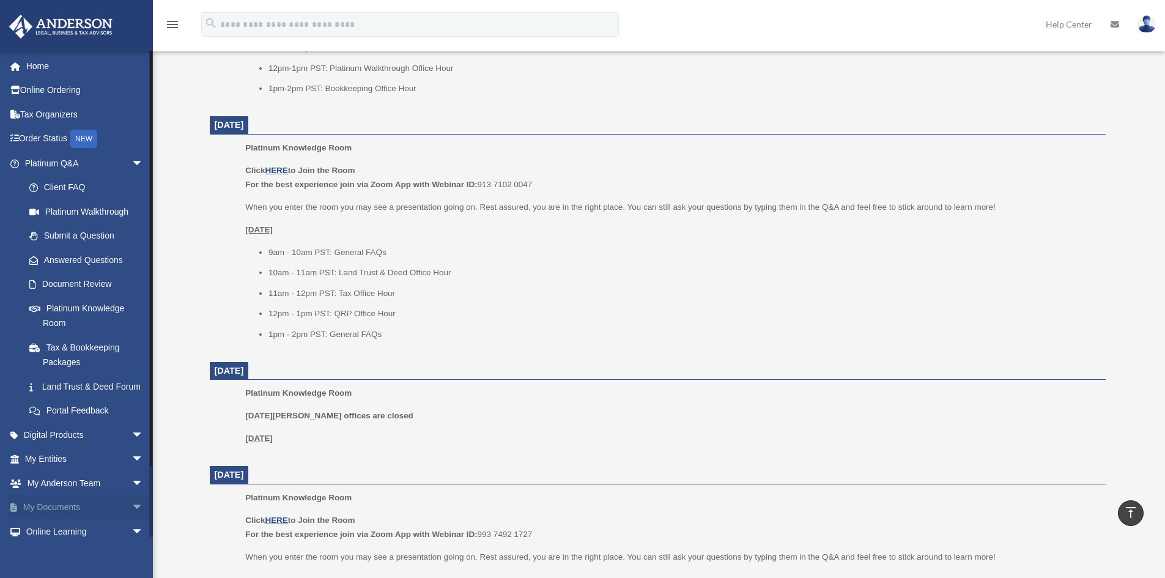
click at [132, 521] on span "arrow_drop_down" at bounding box center [144, 508] width 24 height 25
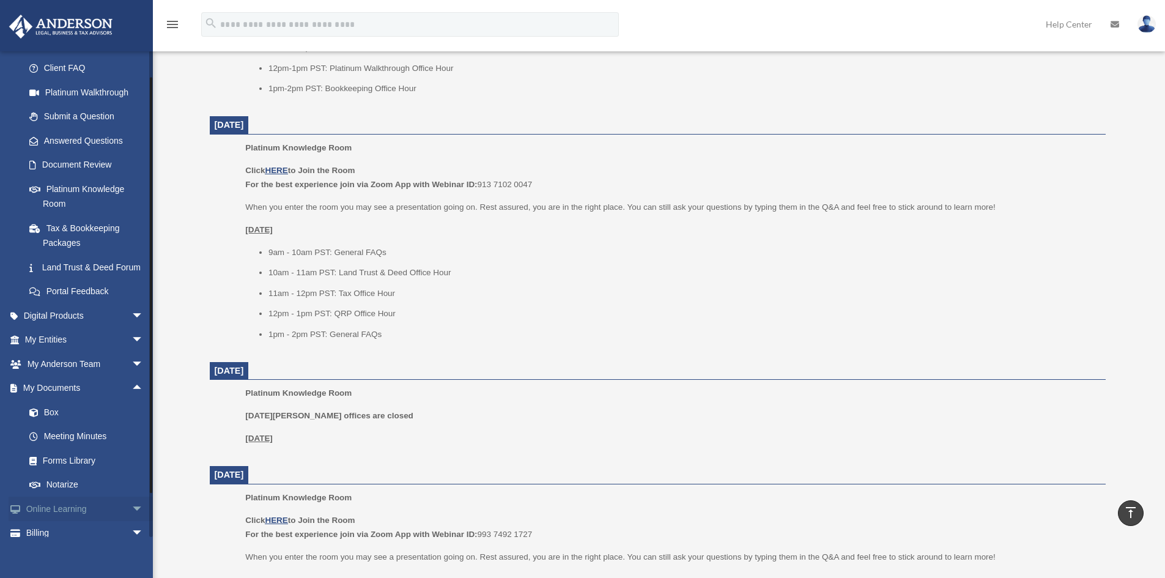
scroll to position [122, 0]
click at [109, 446] on link "Meeting Minutes" at bounding box center [89, 434] width 145 height 24
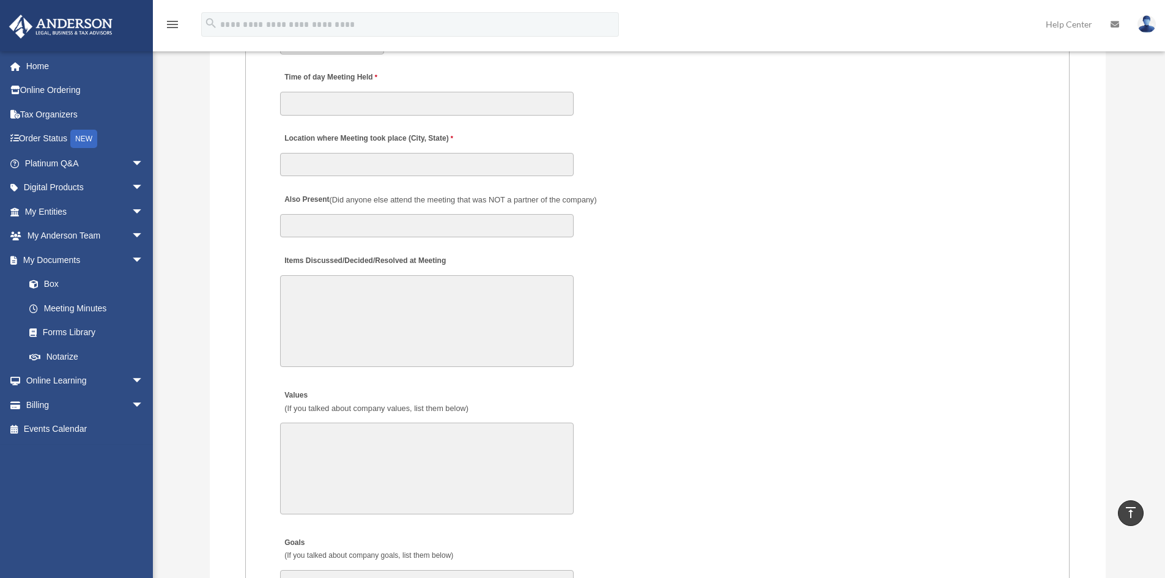
scroll to position [1835, 0]
click at [96, 324] on link "Forms Library" at bounding box center [89, 333] width 145 height 24
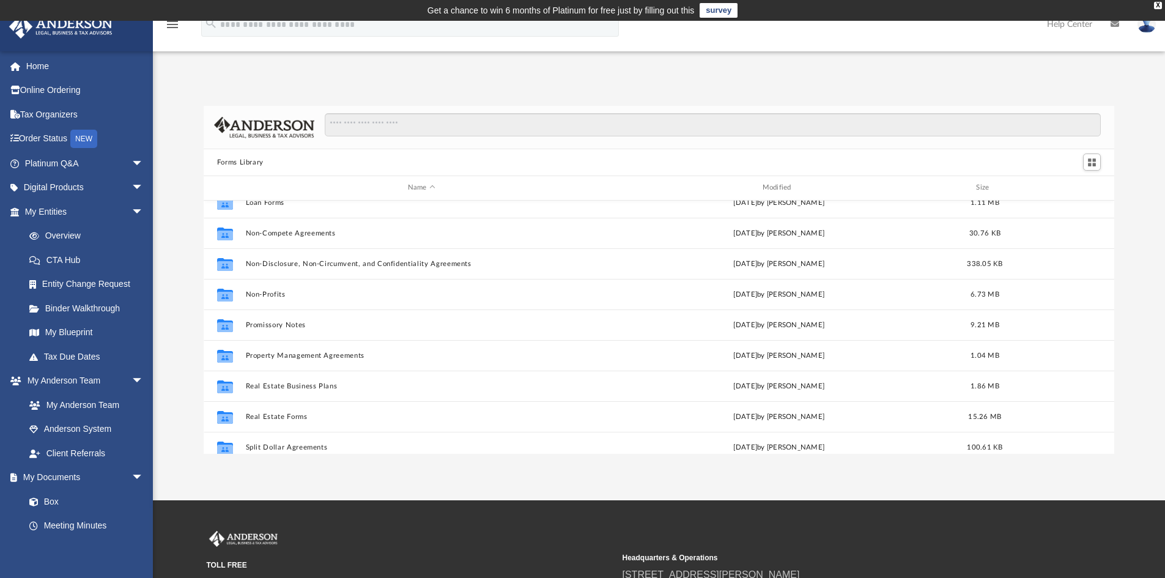
scroll to position [603, 0]
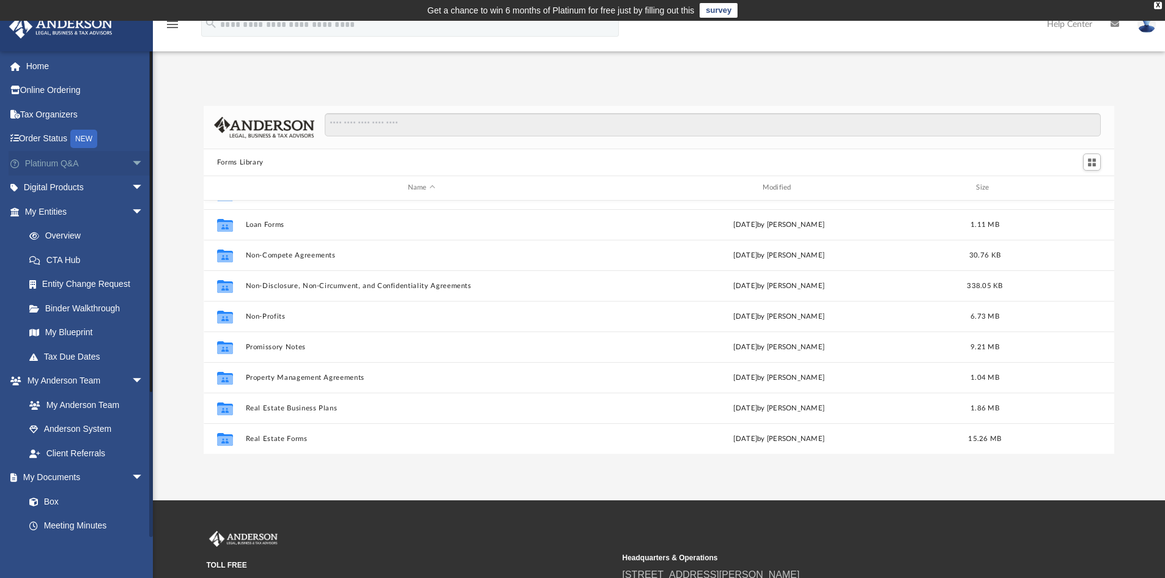
click at [132, 161] on span "arrow_drop_down" at bounding box center [144, 163] width 24 height 25
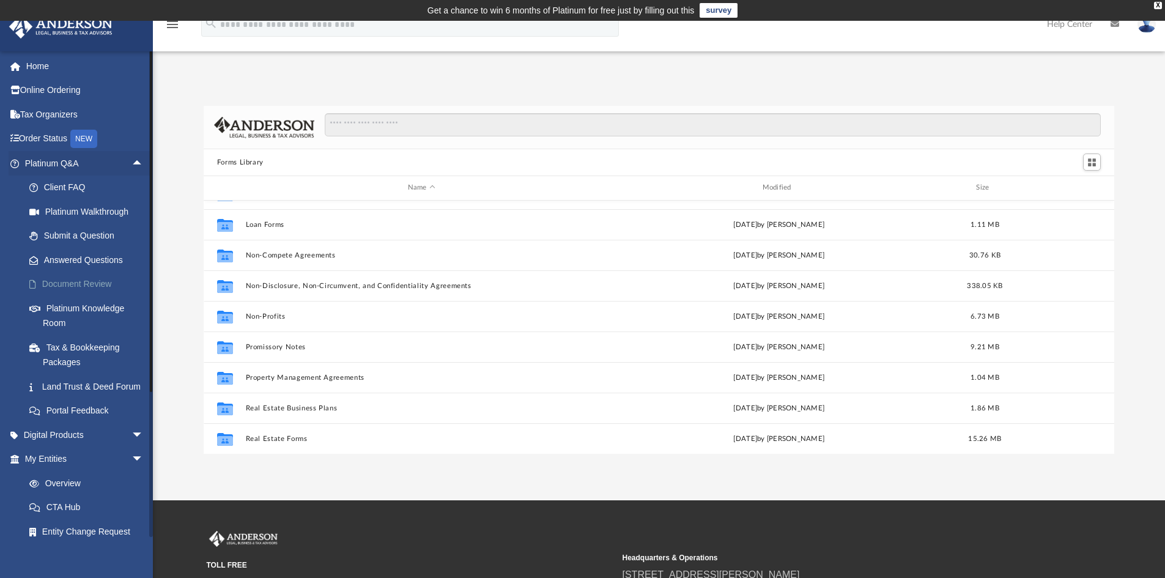
click at [73, 281] on link "Document Review" at bounding box center [89, 284] width 145 height 24
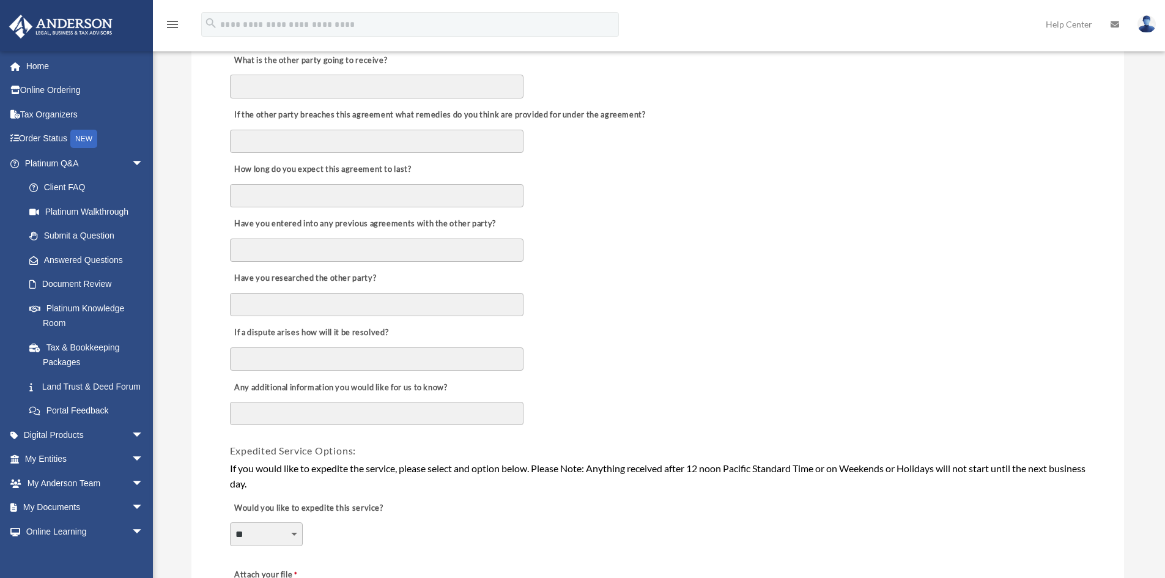
scroll to position [551, 0]
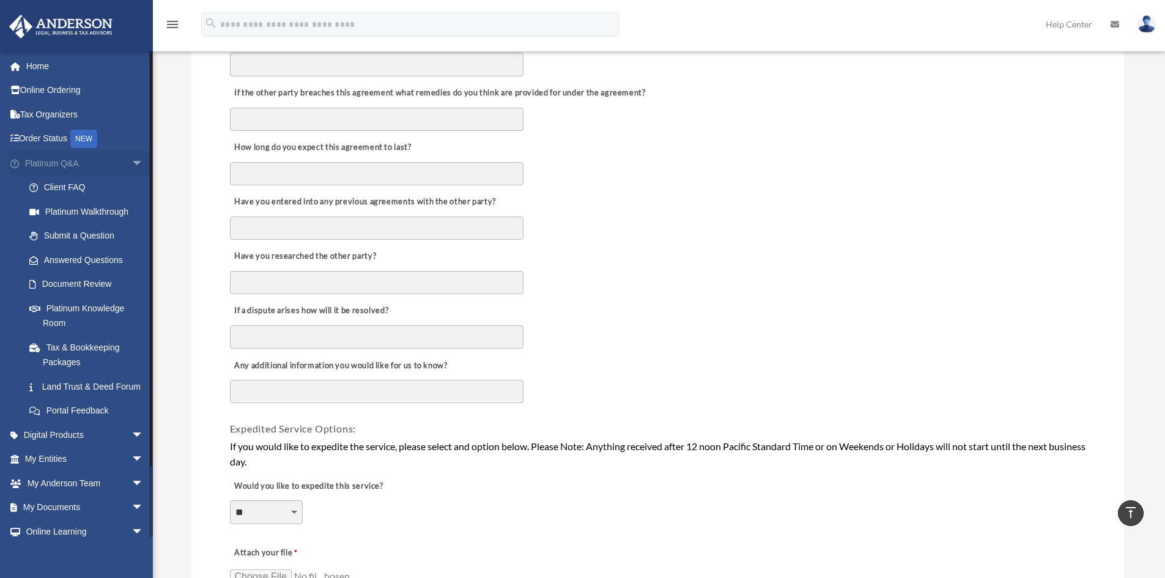
click at [132, 163] on span "arrow_drop_down" at bounding box center [144, 163] width 24 height 25
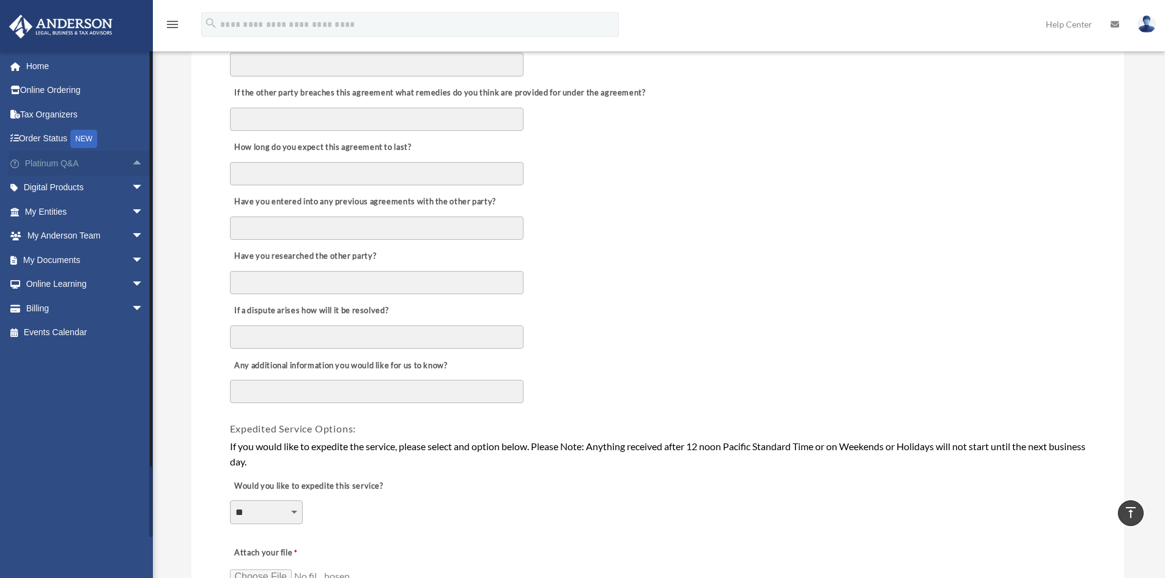
click at [132, 163] on span "arrow_drop_up" at bounding box center [144, 163] width 24 height 25
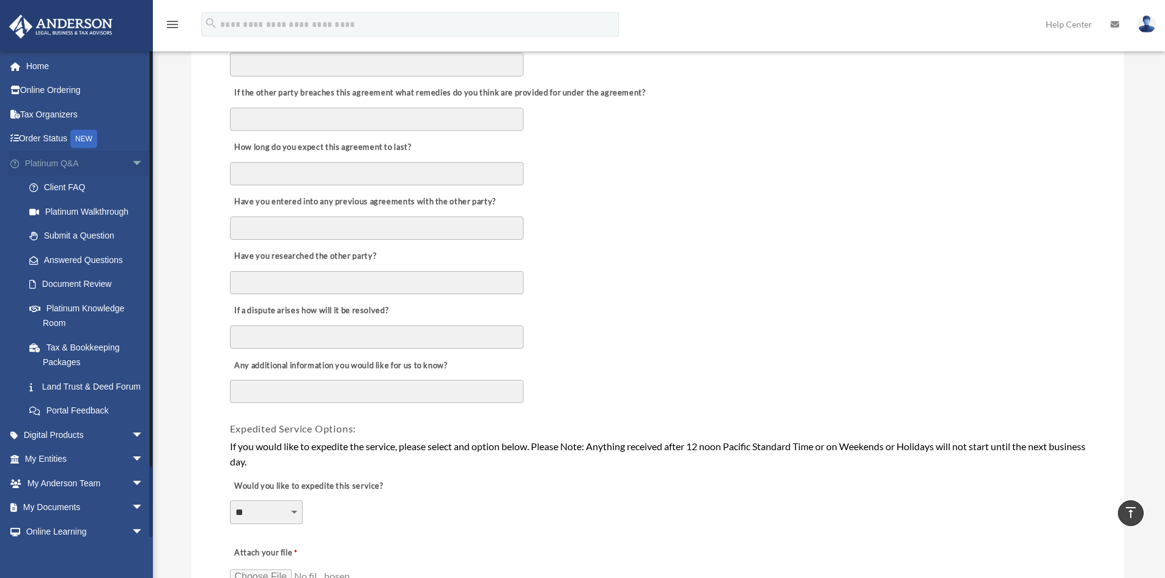
click at [132, 163] on span "arrow_drop_down" at bounding box center [144, 163] width 24 height 25
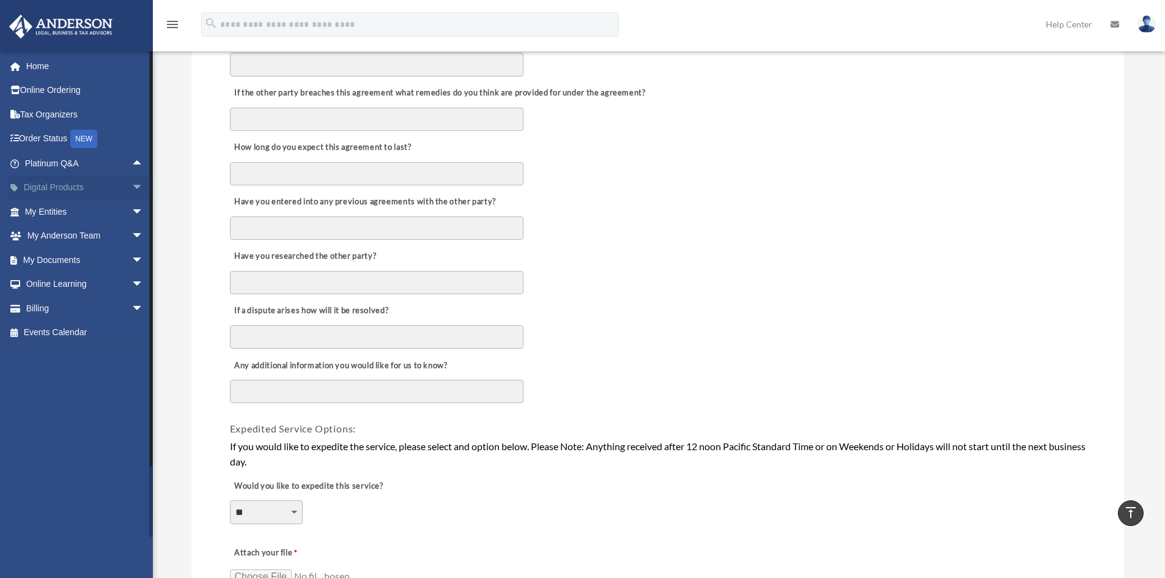
click at [132, 187] on span "arrow_drop_down" at bounding box center [144, 188] width 24 height 25
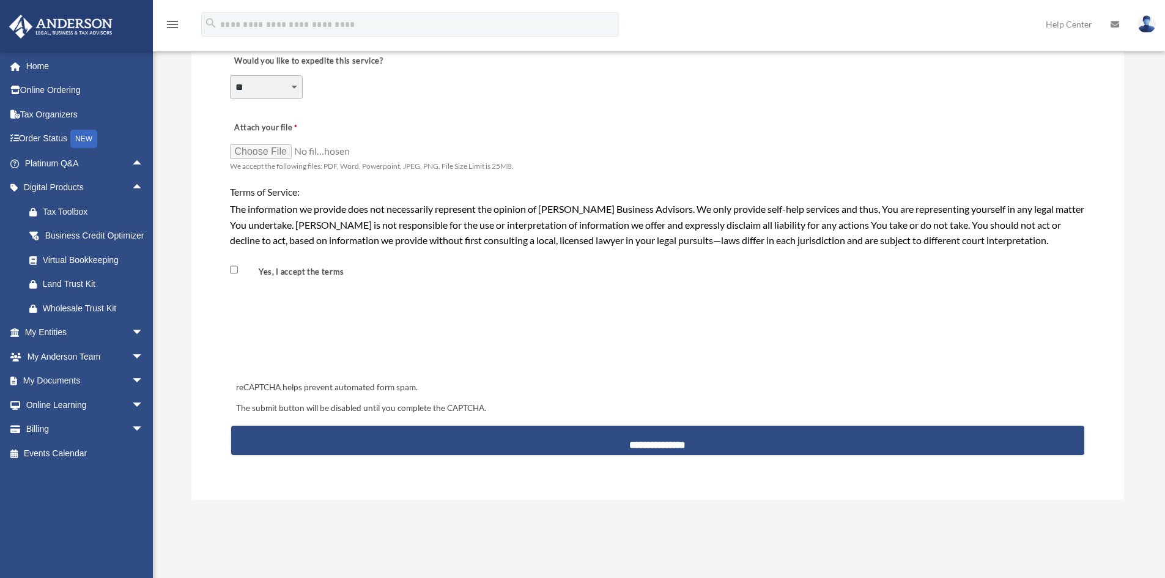
scroll to position [979, 0]
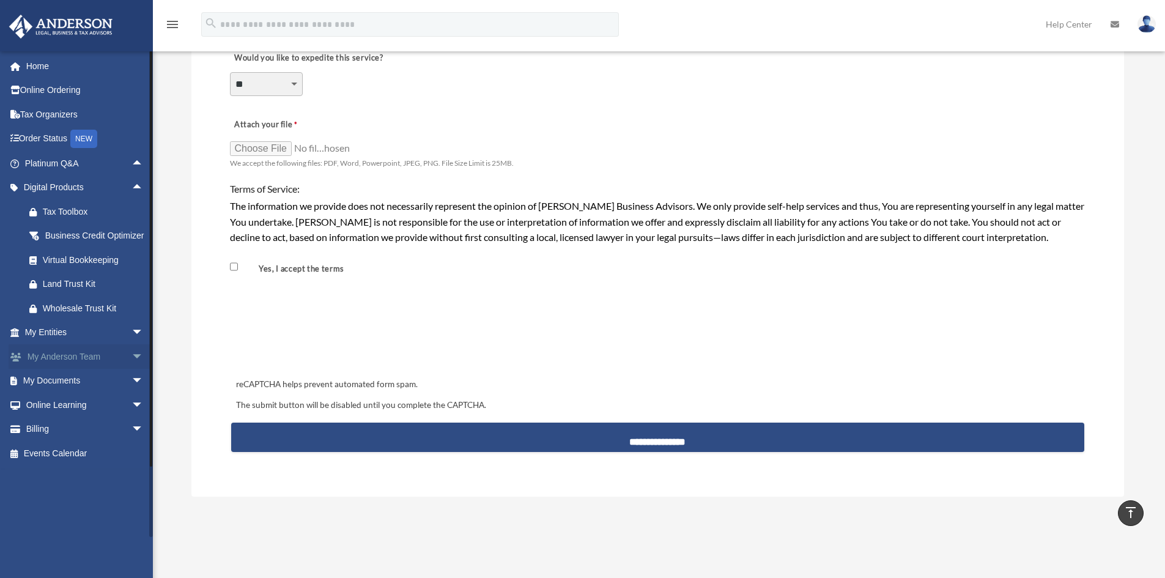
click at [67, 369] on link "My [PERSON_NAME] Team arrow_drop_down" at bounding box center [86, 356] width 154 height 24
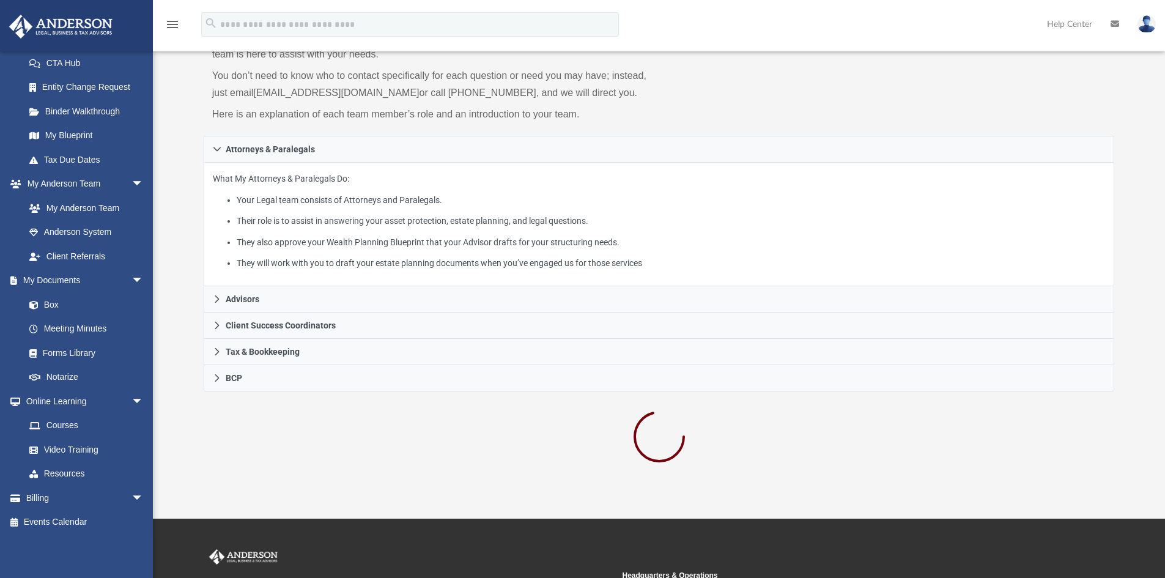
scroll to position [122, 0]
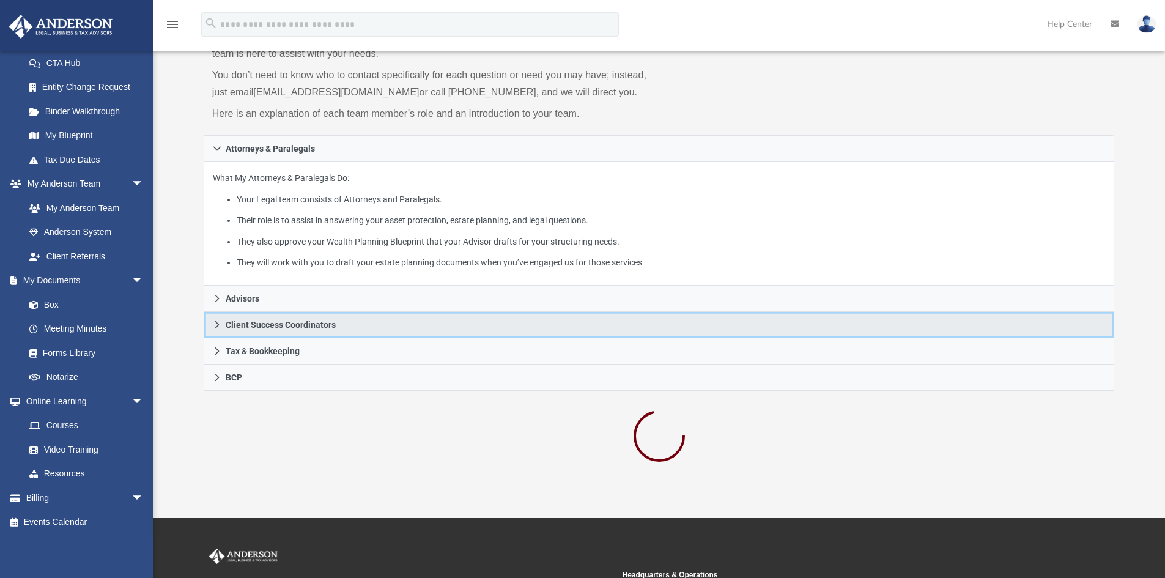
click at [216, 325] on icon at bounding box center [217, 325] width 9 height 9
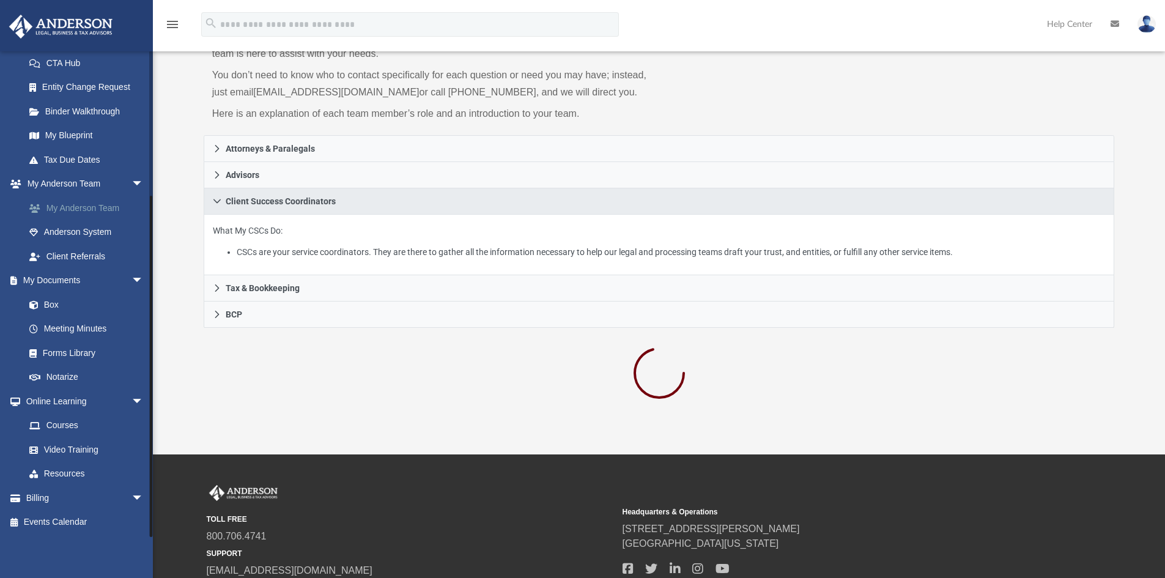
click at [83, 207] on link "My Anderson Team" at bounding box center [89, 208] width 145 height 24
click at [92, 187] on link "My Anderson Team arrow_drop_down" at bounding box center [86, 184] width 154 height 24
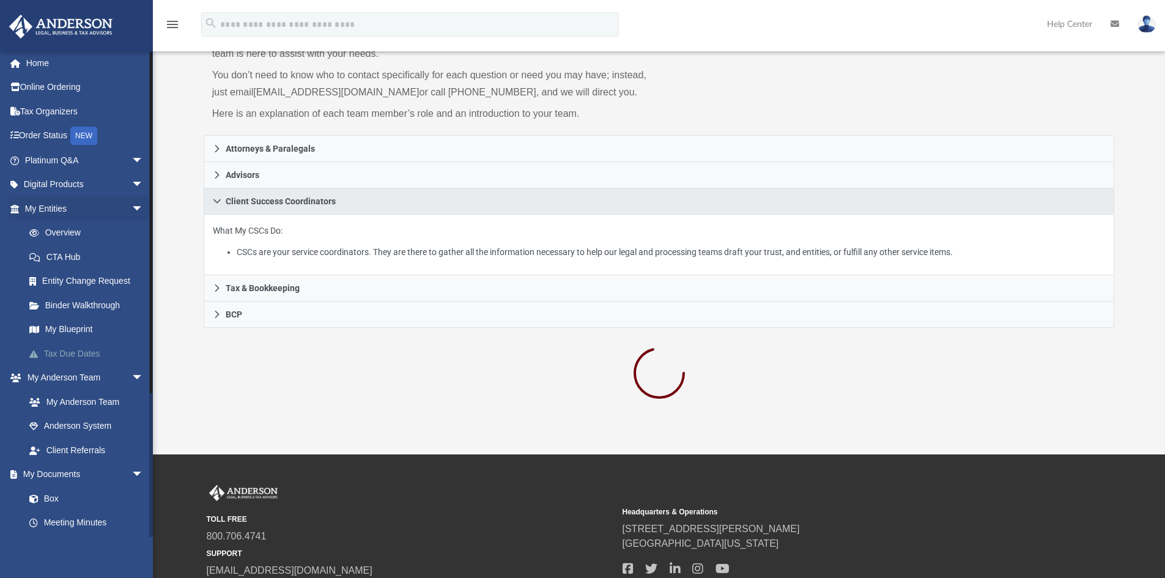
scroll to position [0, 0]
click at [56, 405] on link "My Anderson Team" at bounding box center [89, 405] width 145 height 24
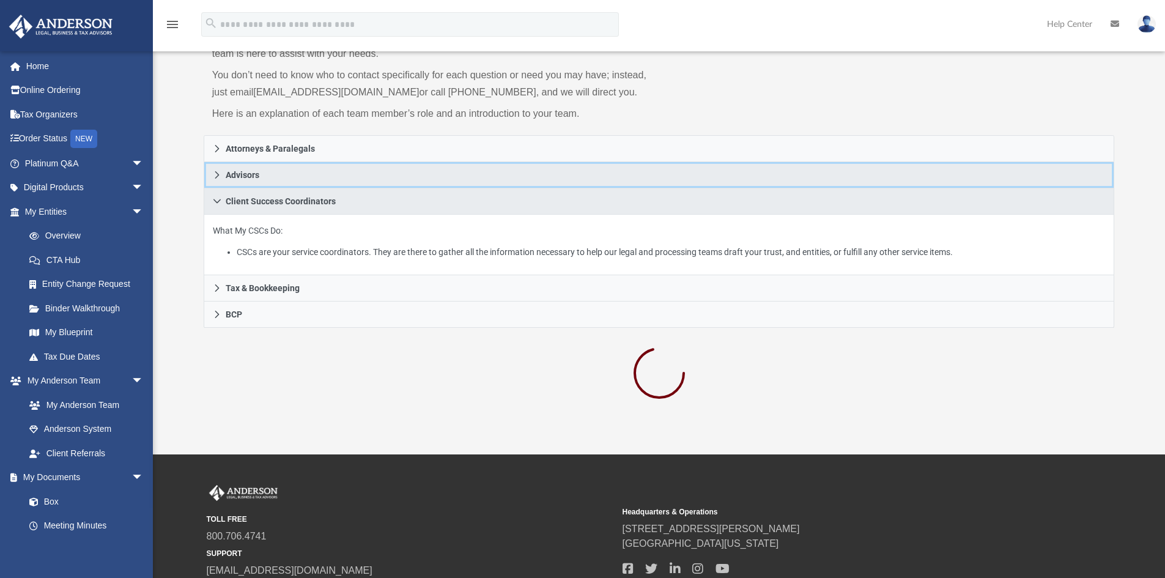
click at [224, 174] on link "Advisors" at bounding box center [660, 175] width 912 height 26
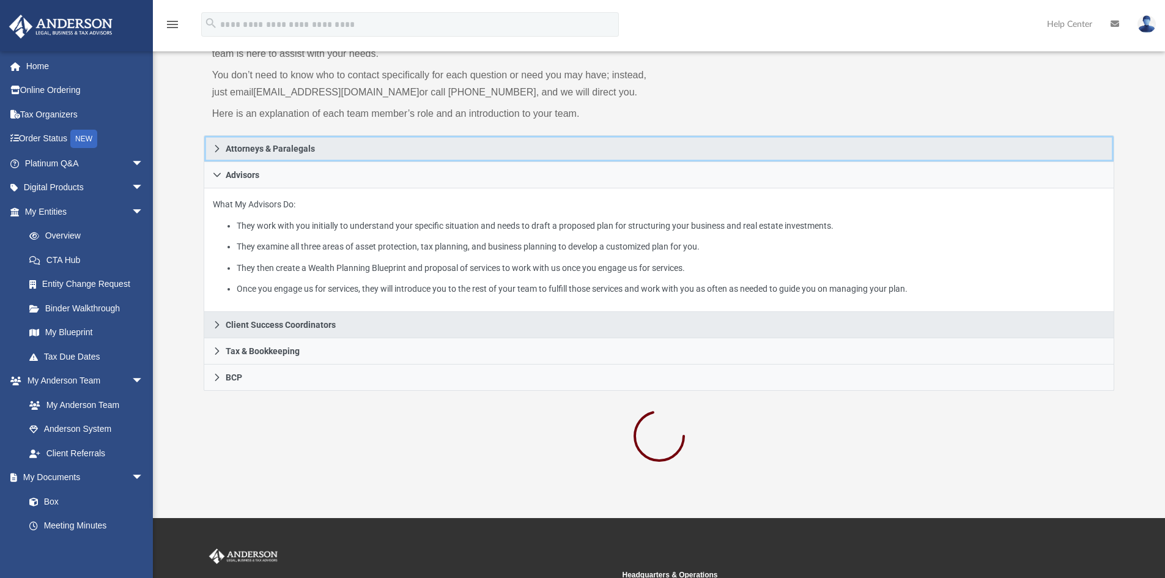
click at [218, 150] on icon at bounding box center [217, 148] width 4 height 7
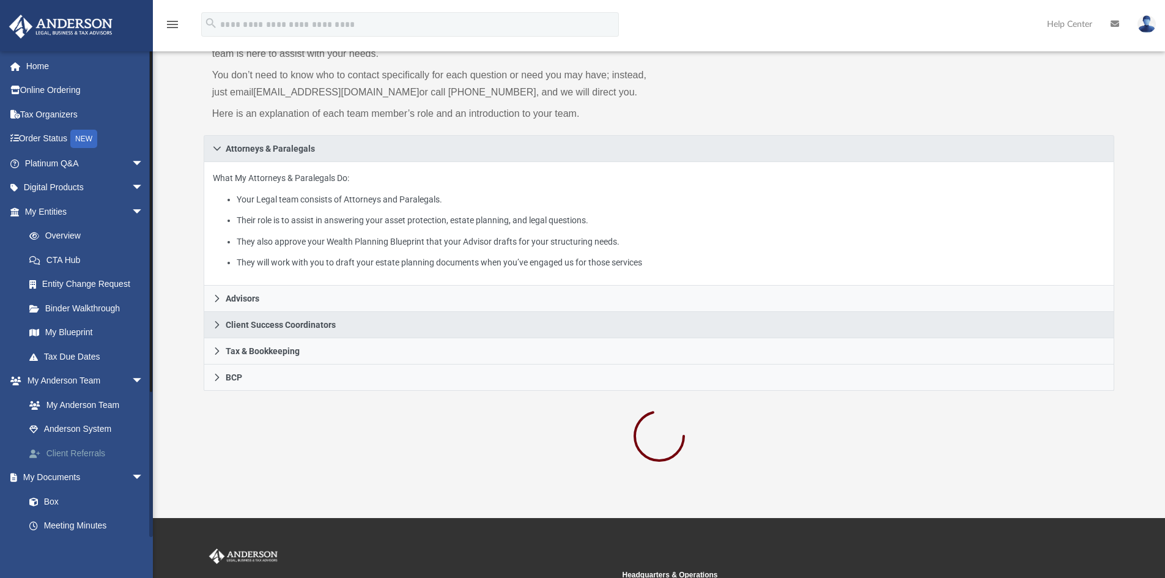
click at [69, 448] on link "Client Referrals" at bounding box center [89, 453] width 145 height 24
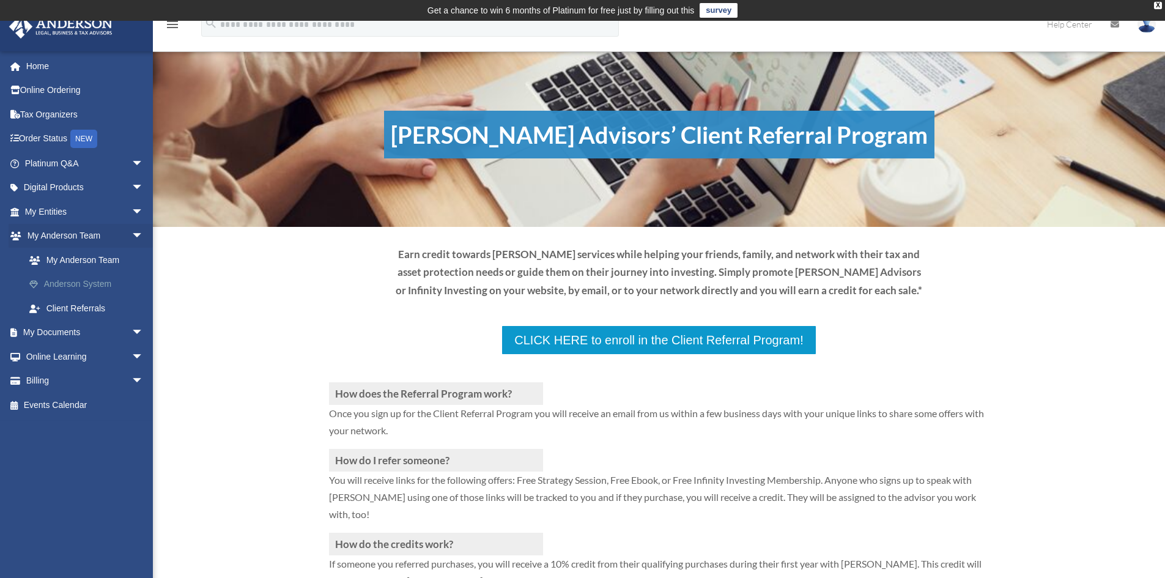
click at [63, 286] on link "Anderson System" at bounding box center [89, 284] width 145 height 24
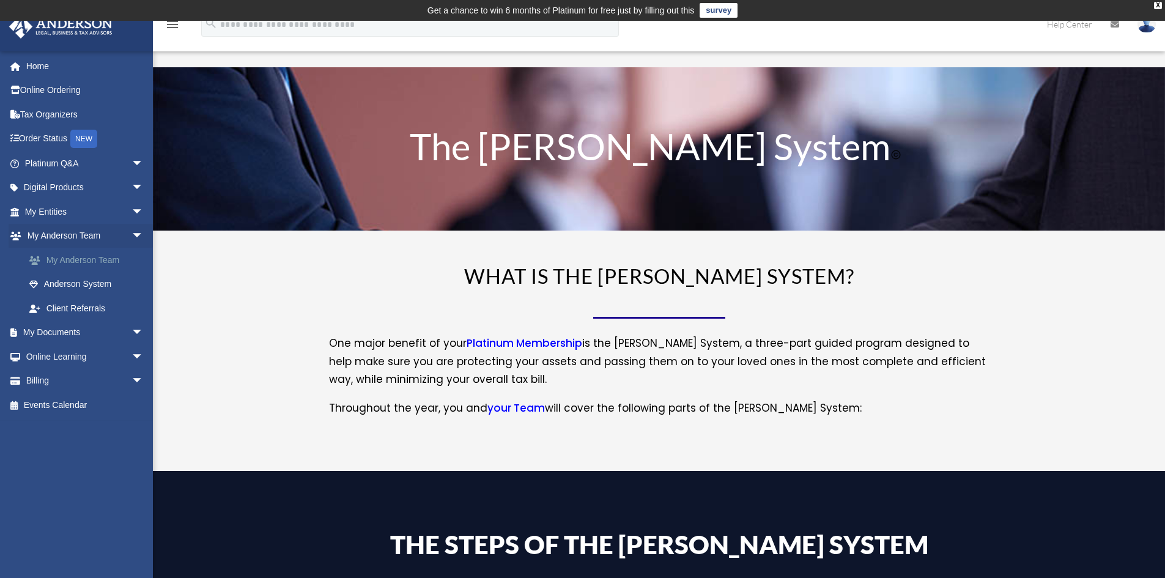
click at [70, 254] on link "My Anderson Team" at bounding box center [89, 260] width 145 height 24
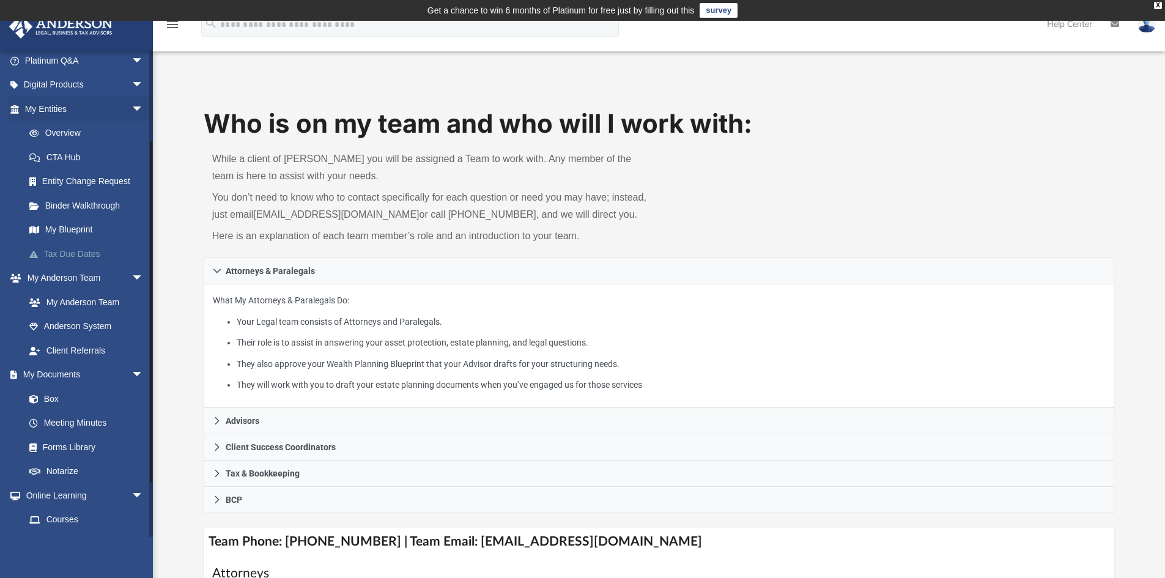
scroll to position [122, 0]
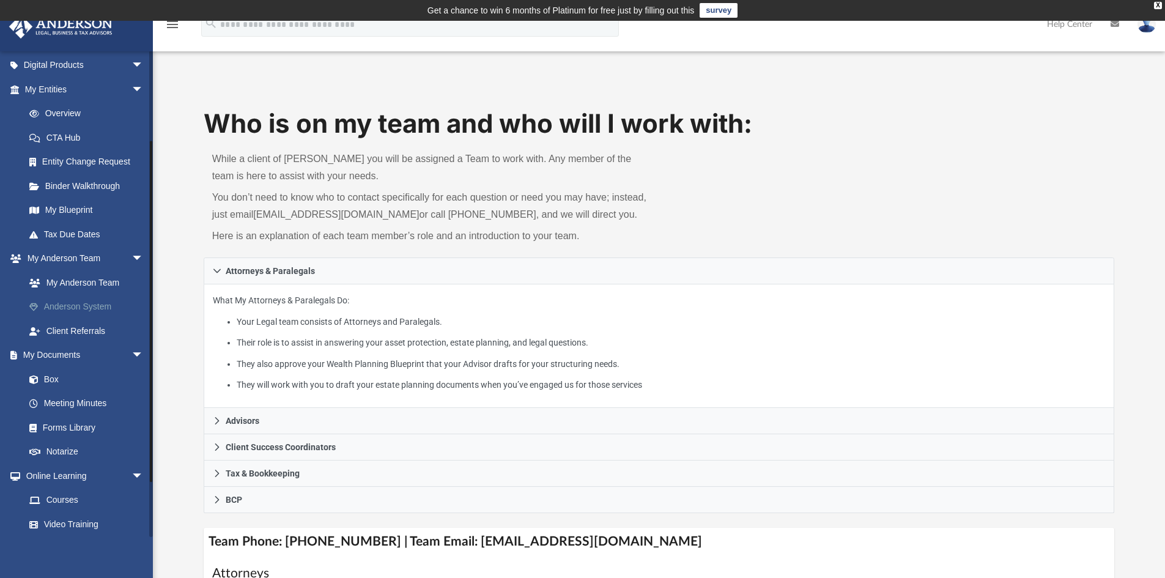
click at [70, 308] on link "Anderson System" at bounding box center [89, 307] width 145 height 24
